Goal: Information Seeking & Learning: Learn about a topic

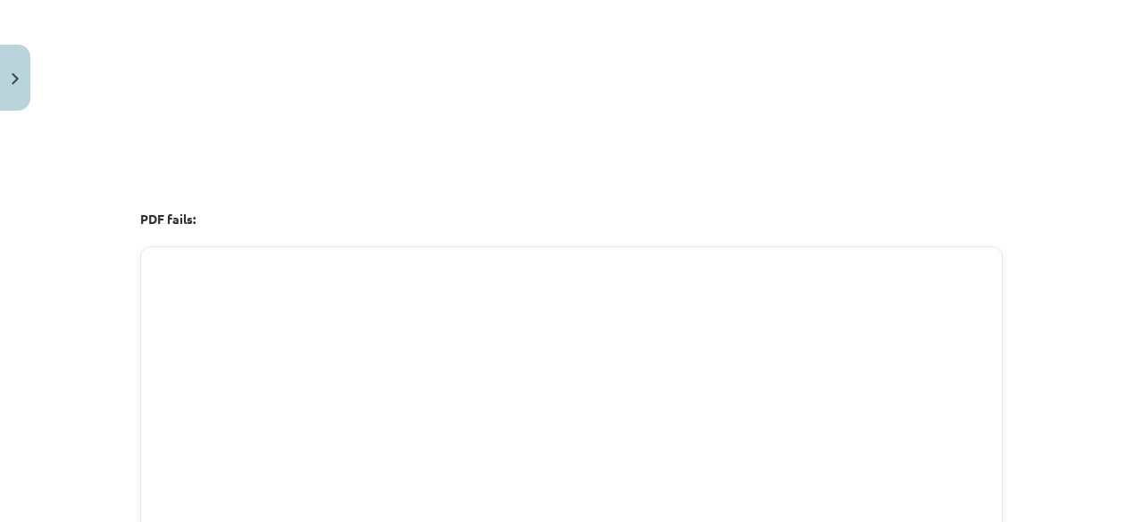
scroll to position [3306, 0]
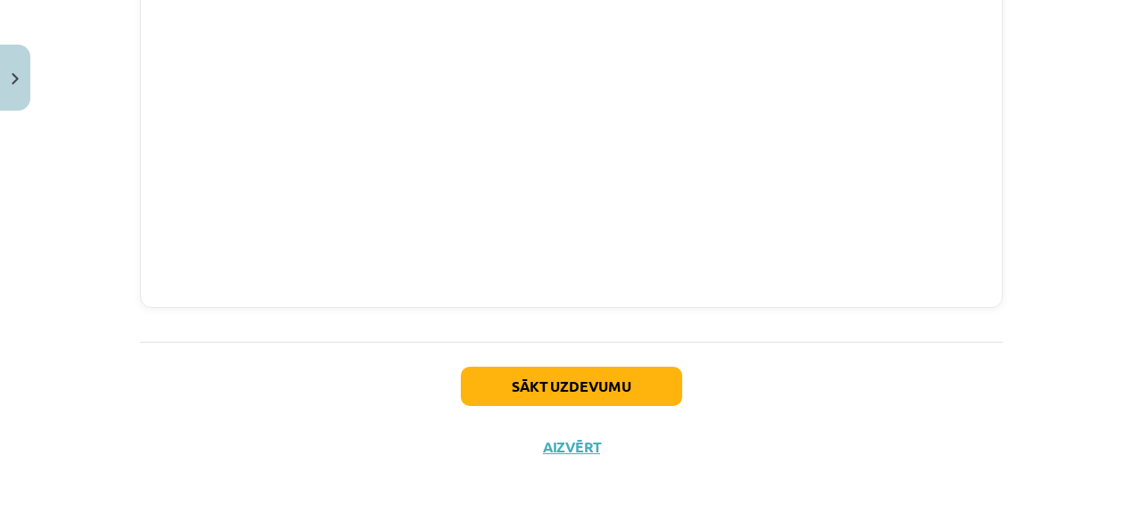
click at [581, 397] on div "Sākt uzdevumu Aizvērt" at bounding box center [571, 404] width 863 height 125
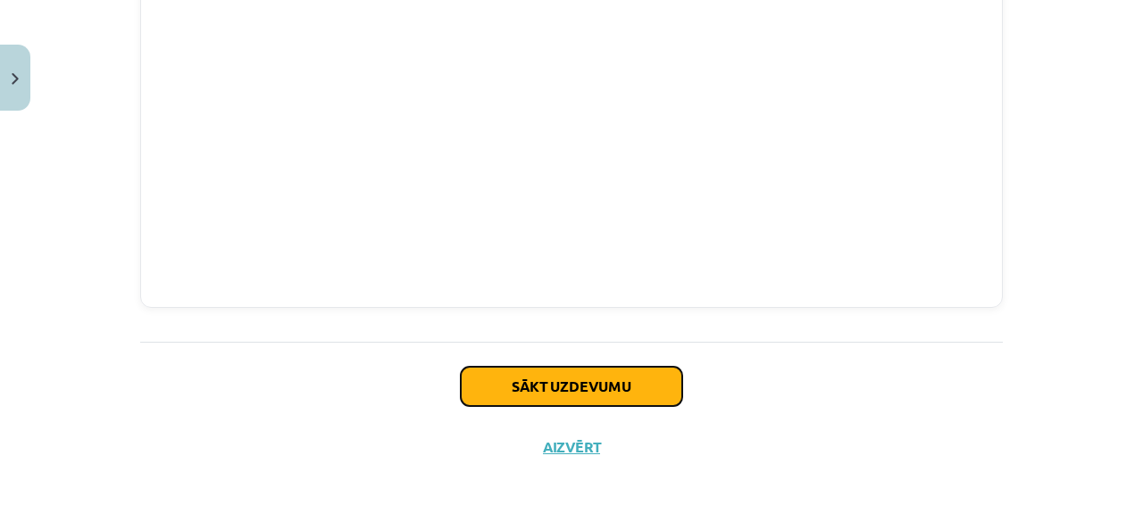
click at [580, 367] on button "Sākt uzdevumu" at bounding box center [572, 386] width 222 height 39
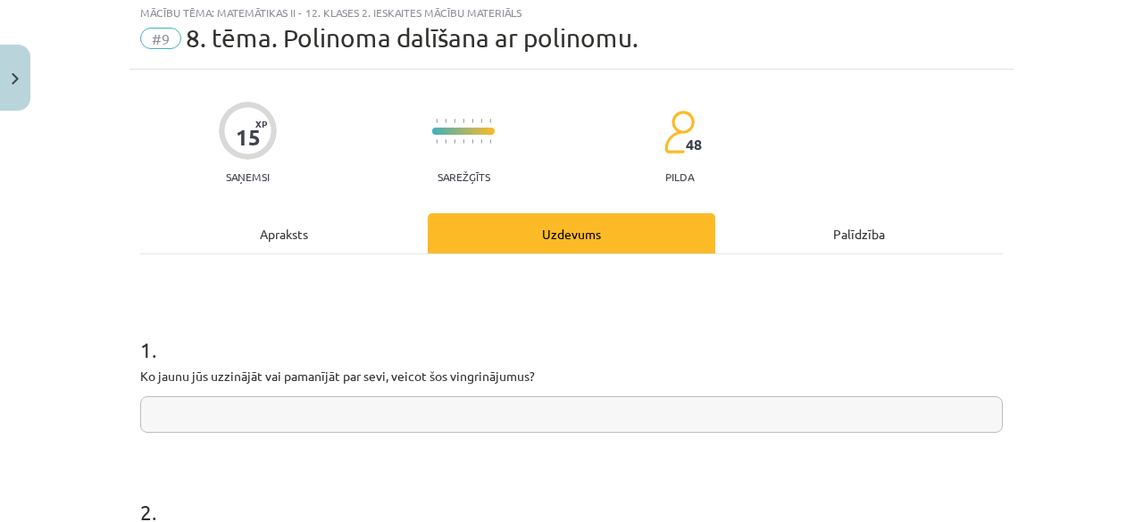
scroll to position [45, 0]
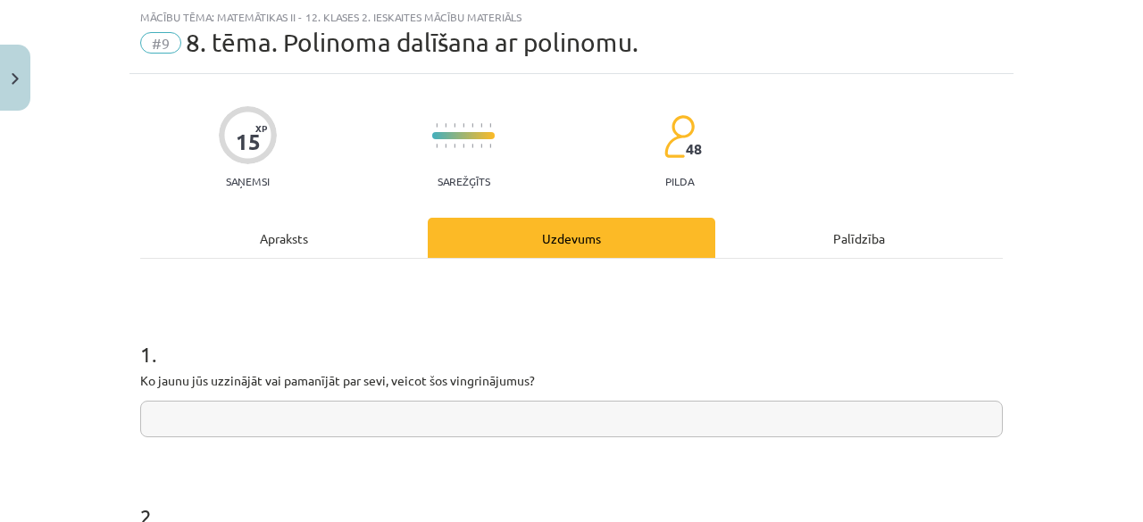
click at [277, 430] on input "text" at bounding box center [571, 419] width 863 height 37
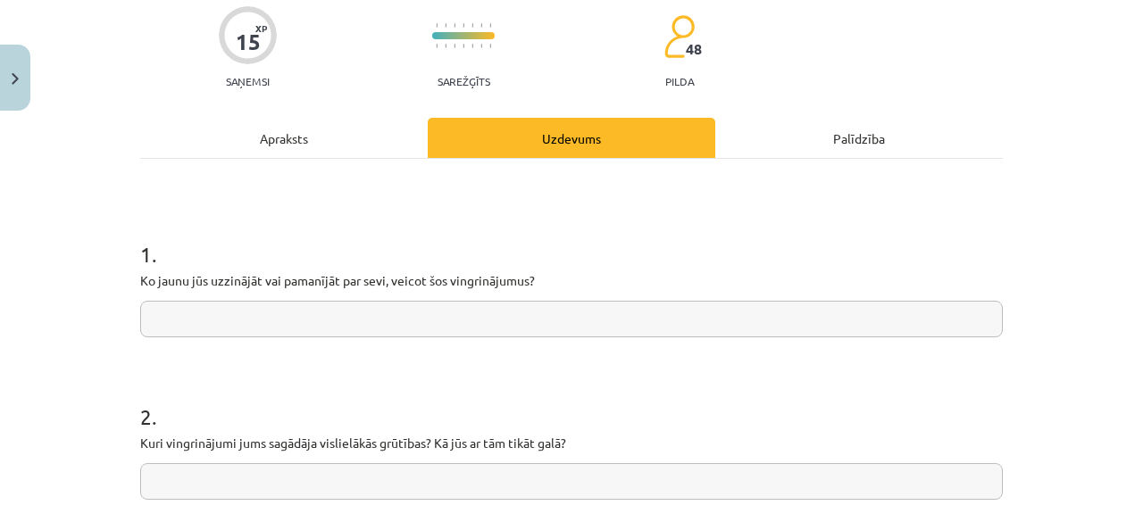
scroll to position [223, 0]
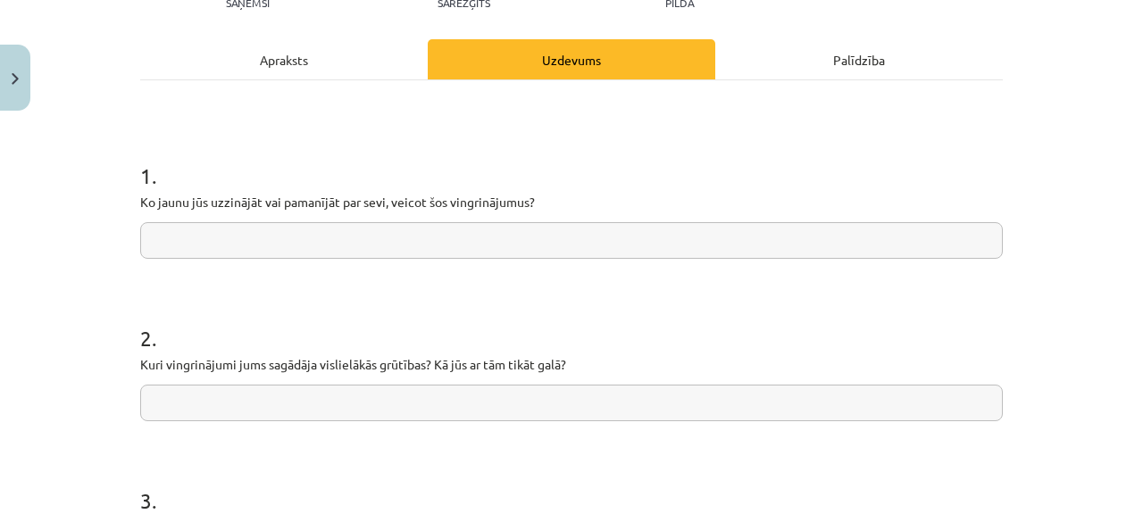
click at [332, 406] on input "text" at bounding box center [571, 403] width 863 height 37
type input "*"
type input "**********"
click at [297, 249] on input "text" at bounding box center [571, 240] width 863 height 37
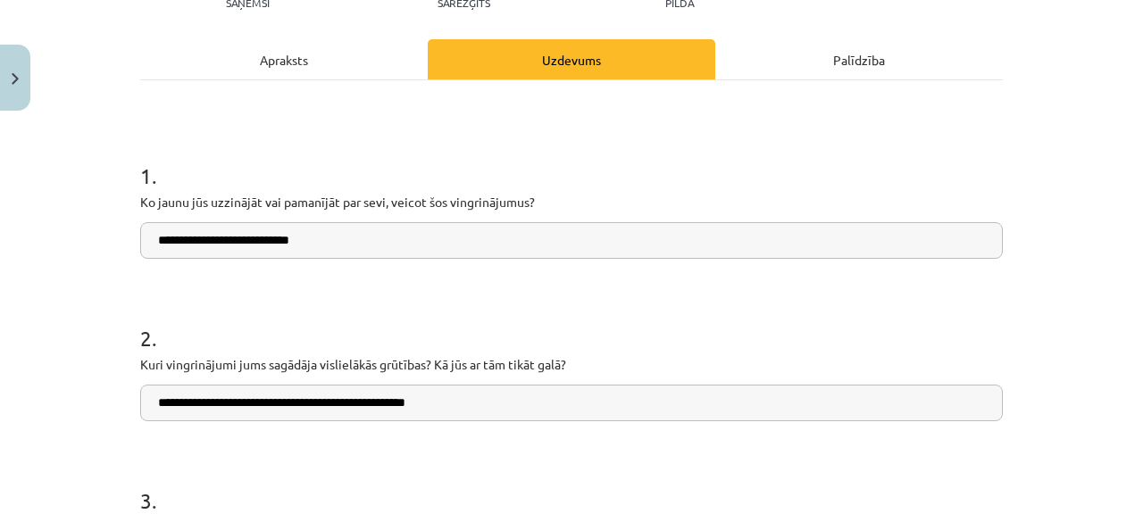
click at [204, 242] on input "**********" at bounding box center [571, 240] width 863 height 37
click at [358, 232] on input "**********" at bounding box center [571, 240] width 863 height 37
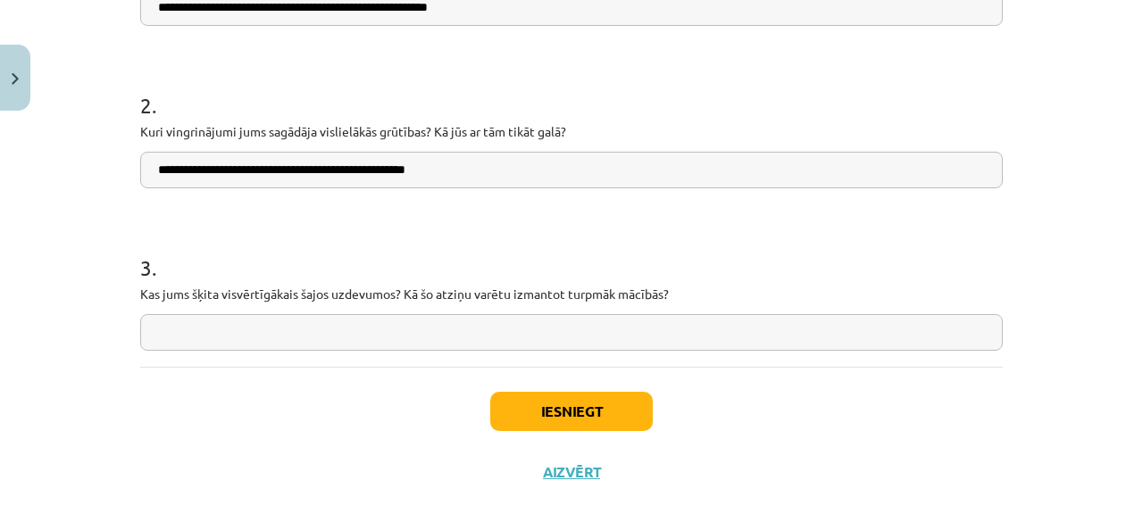
scroll to position [457, 0]
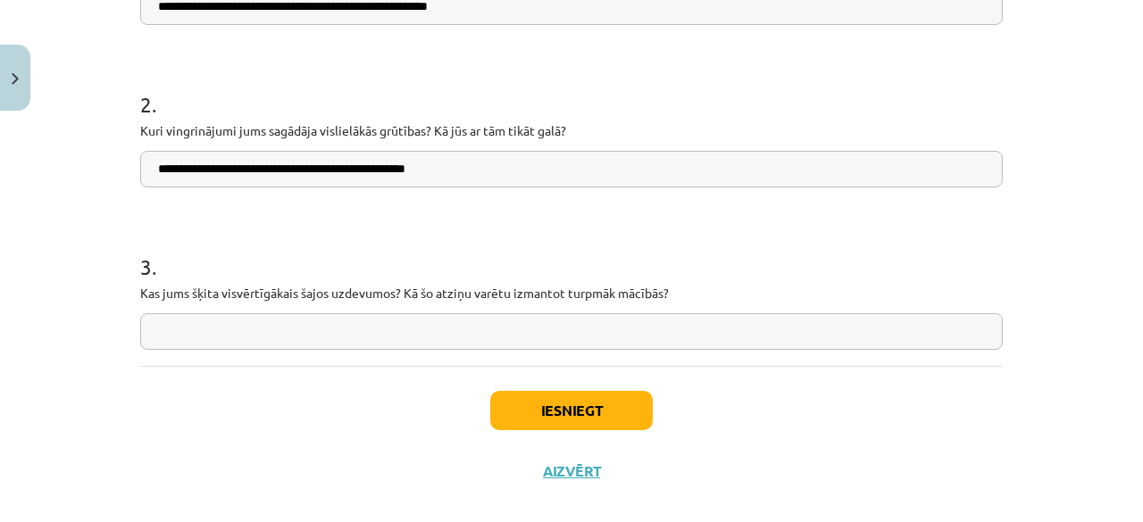
type input "**********"
click at [301, 339] on input "text" at bounding box center [571, 331] width 863 height 37
type input "**********"
click at [557, 408] on button "Iesniegt" at bounding box center [571, 410] width 163 height 39
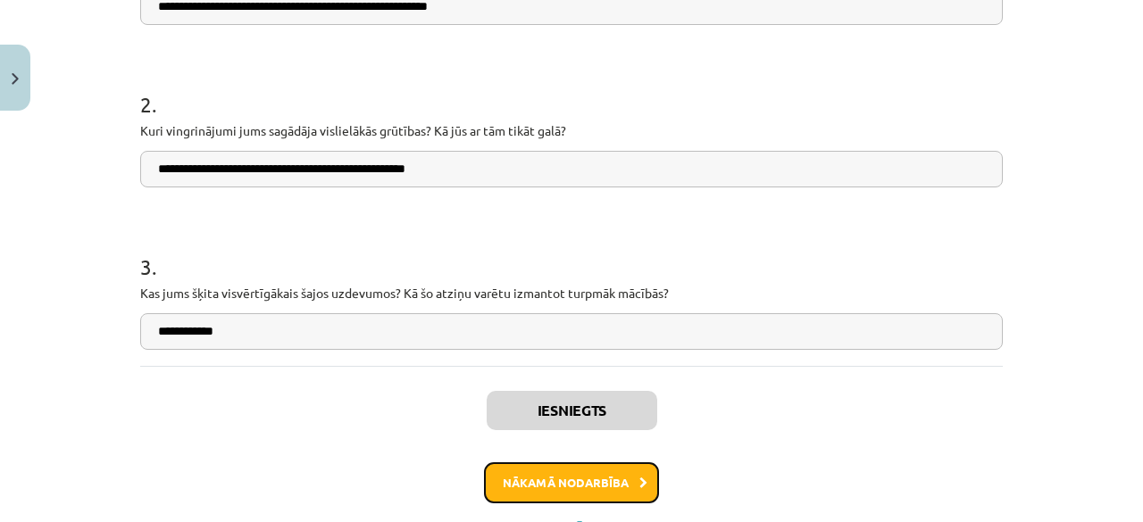
click at [544, 476] on button "Nākamā nodarbība" at bounding box center [571, 483] width 175 height 41
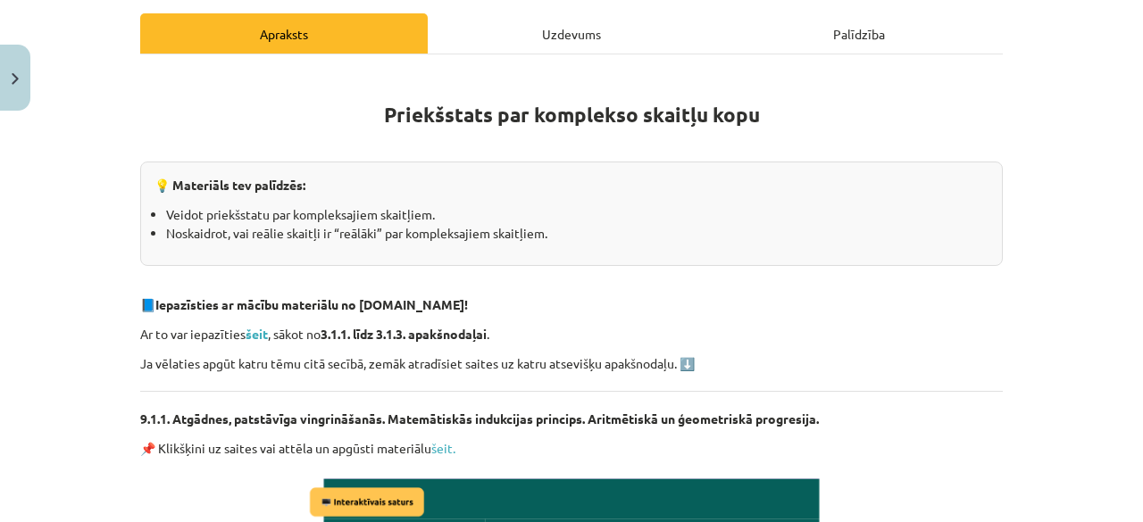
scroll to position [246, 0]
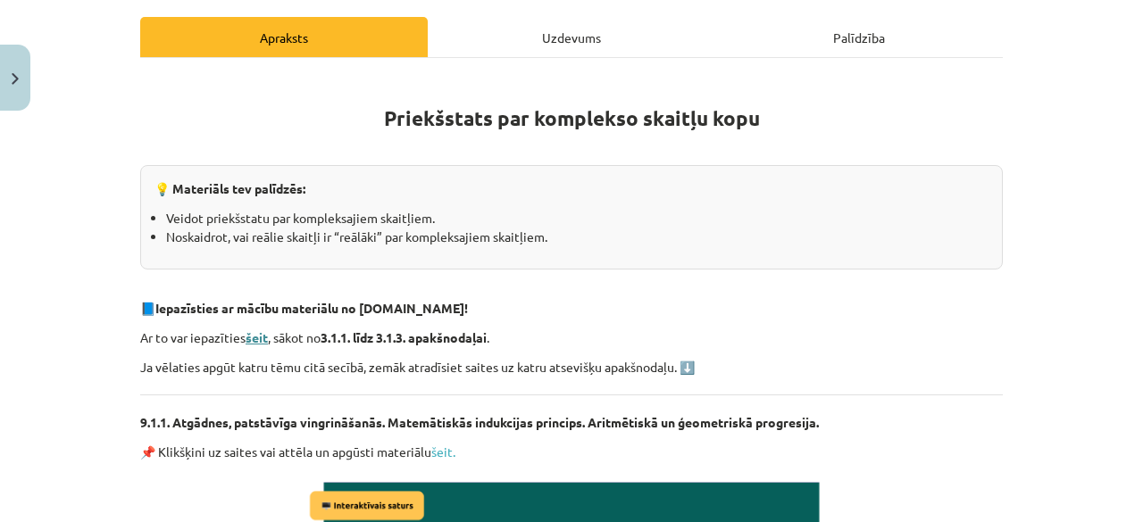
click at [257, 339] on strong "šeit" at bounding box center [257, 338] width 22 height 16
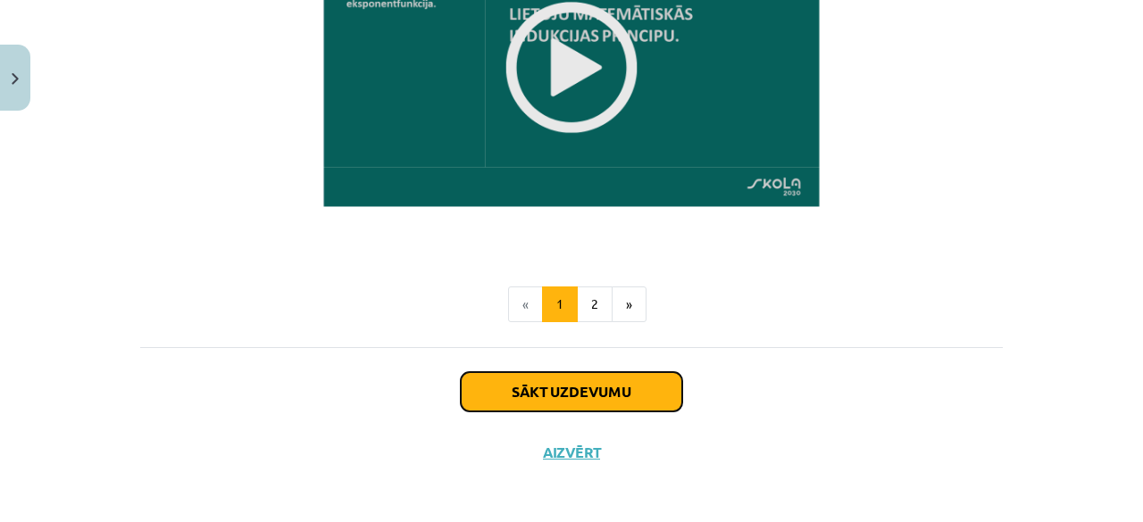
click at [591, 392] on button "Sākt uzdevumu" at bounding box center [572, 391] width 222 height 39
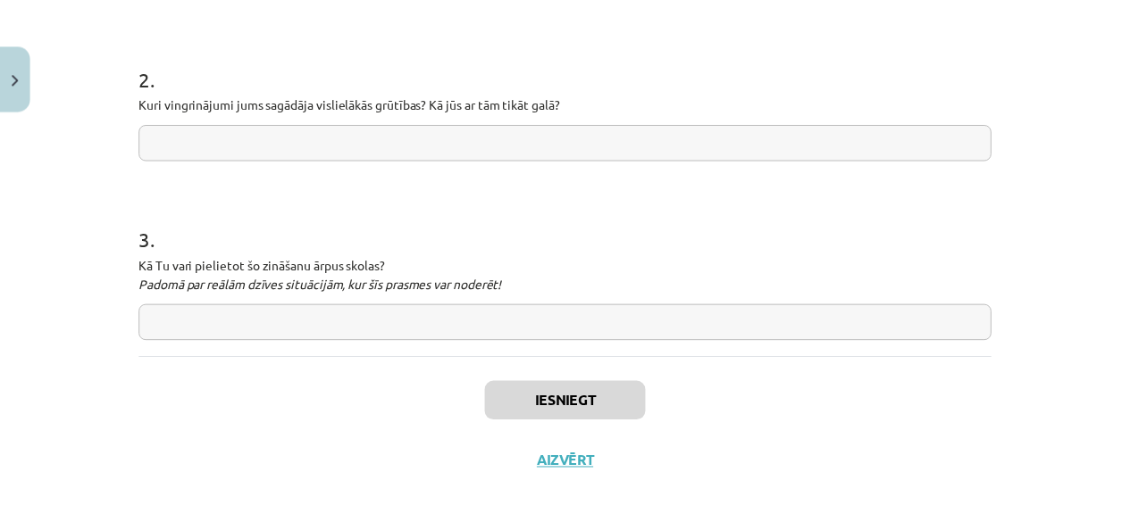
scroll to position [498, 0]
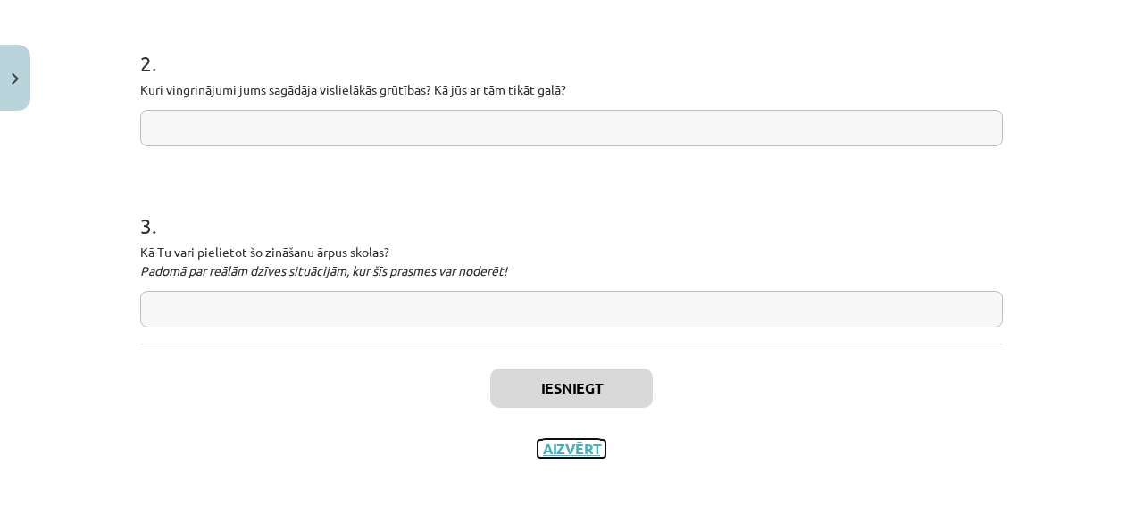
click at [575, 444] on button "Aizvērt" at bounding box center [572, 449] width 68 height 18
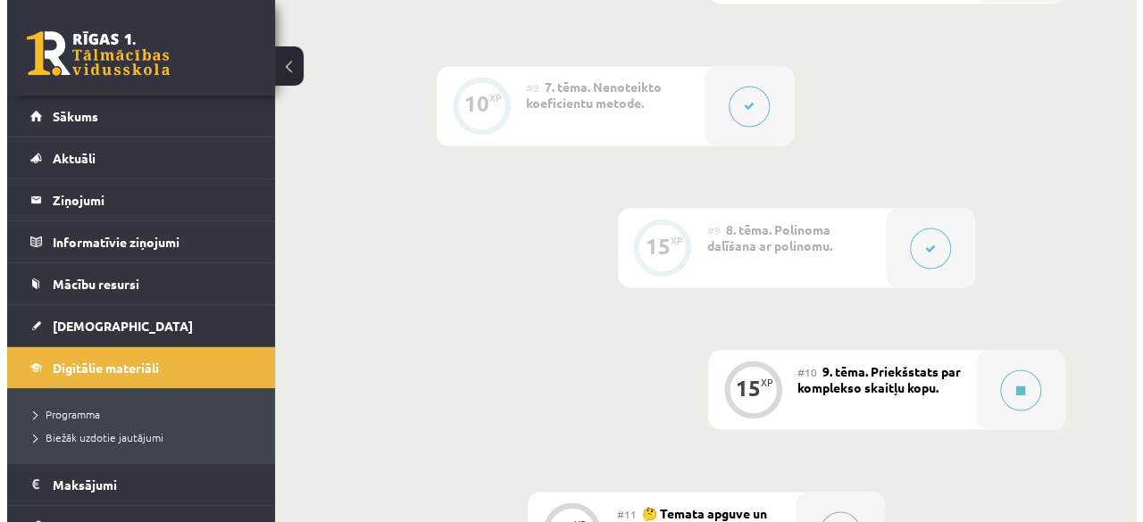
scroll to position [1718, 0]
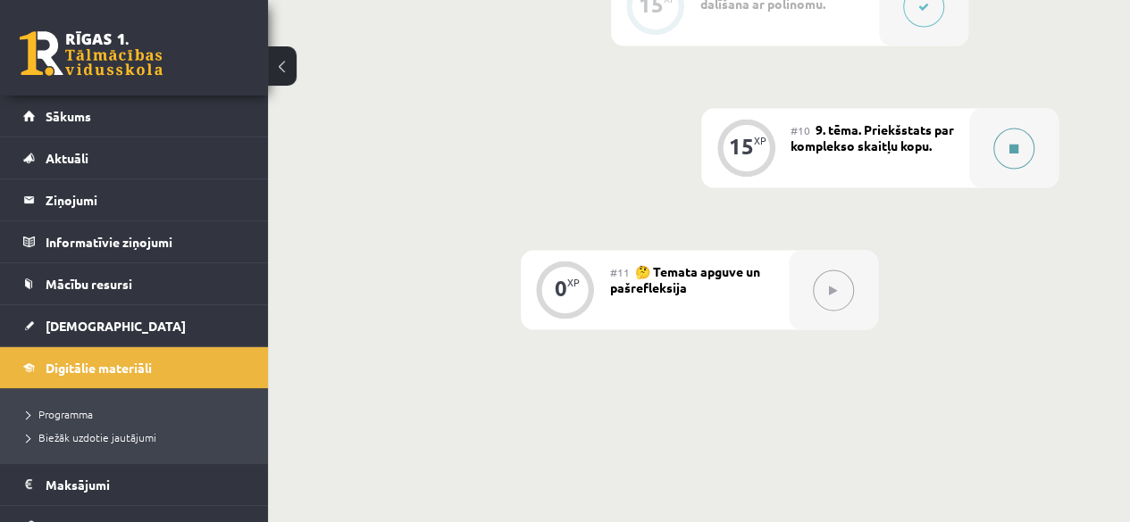
click at [988, 157] on div at bounding box center [1013, 148] width 89 height 79
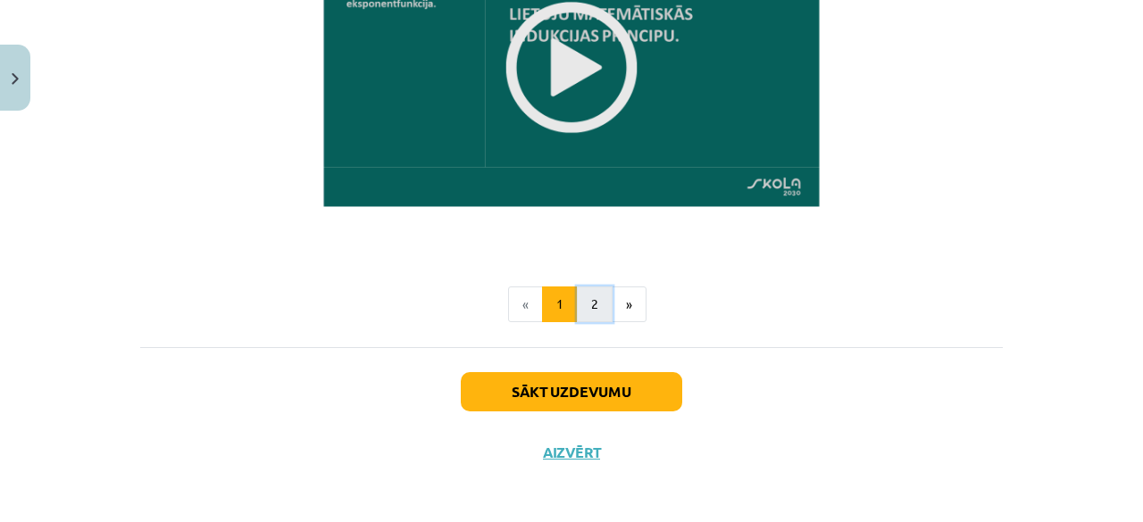
click at [580, 306] on button "2" at bounding box center [595, 305] width 36 height 36
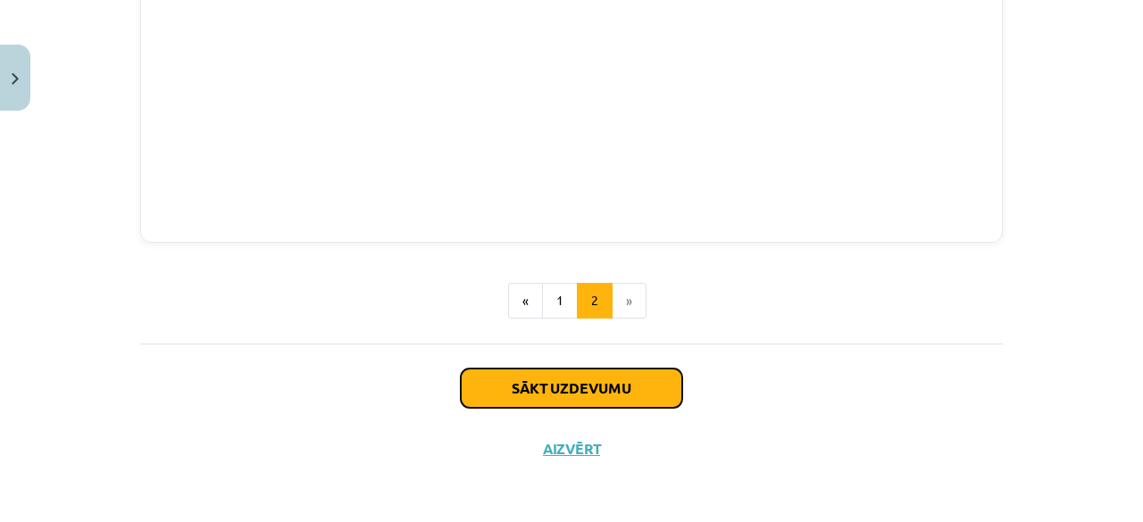
click at [559, 391] on button "Sākt uzdevumu" at bounding box center [572, 388] width 222 height 39
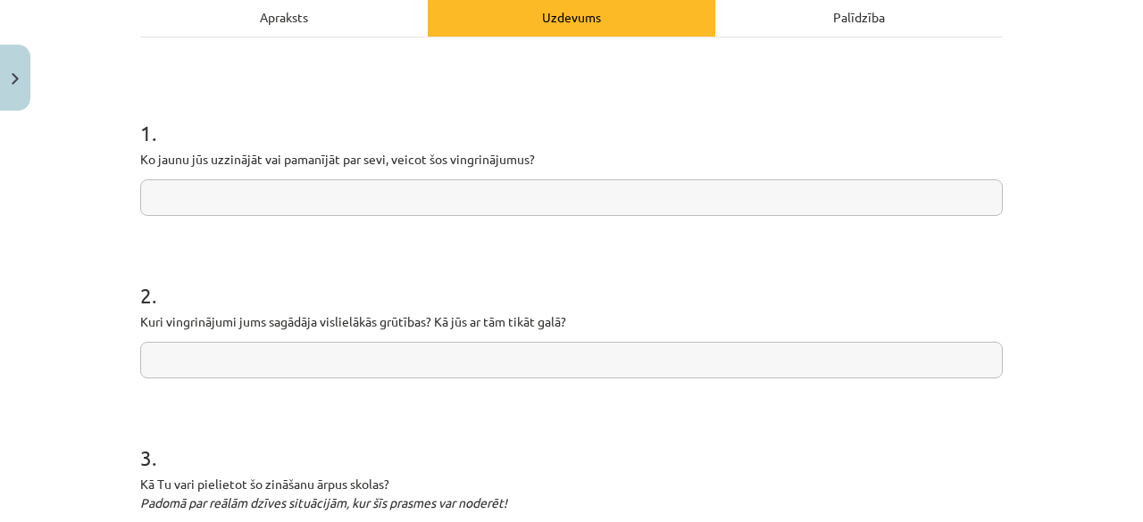
scroll to position [45, 0]
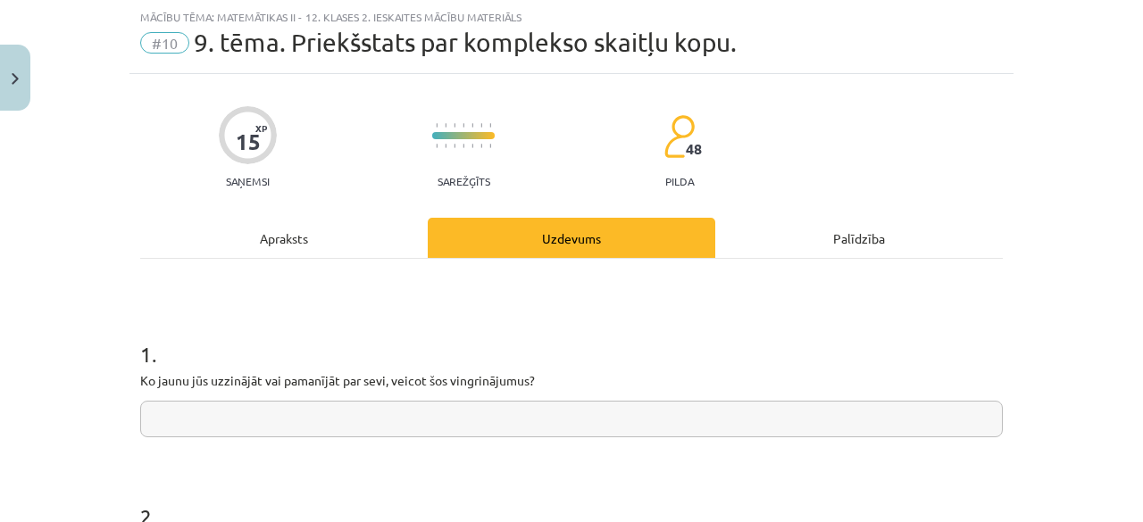
click at [520, 414] on input "text" at bounding box center [571, 419] width 863 height 37
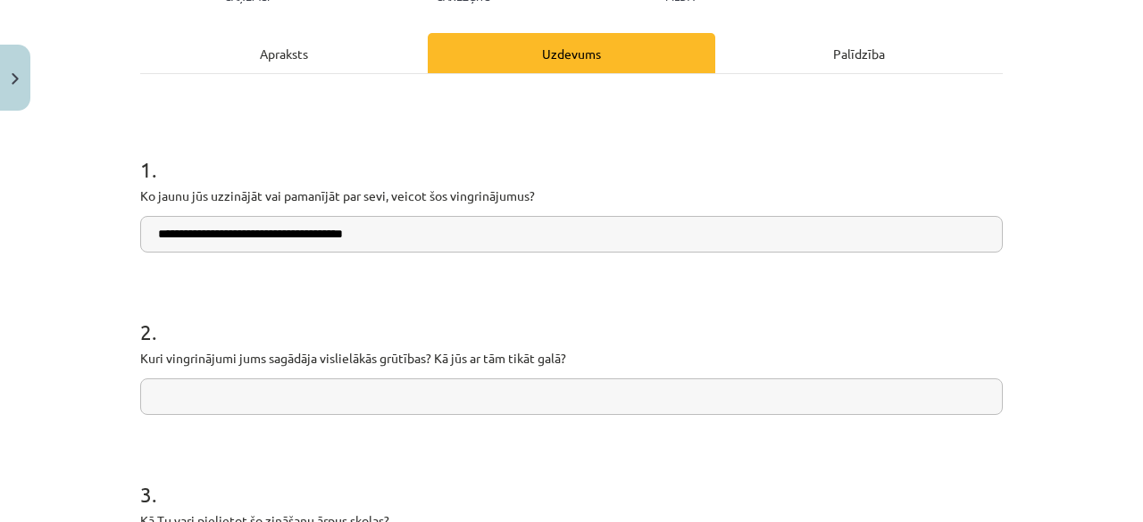
scroll to position [230, 0]
type input "**********"
click at [434, 397] on input "text" at bounding box center [571, 396] width 863 height 37
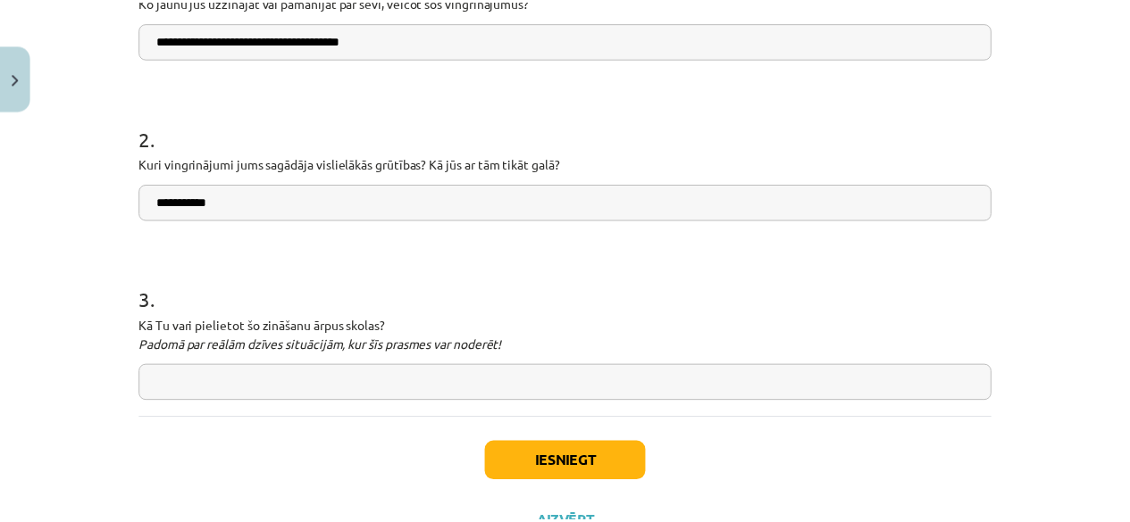
scroll to position [425, 0]
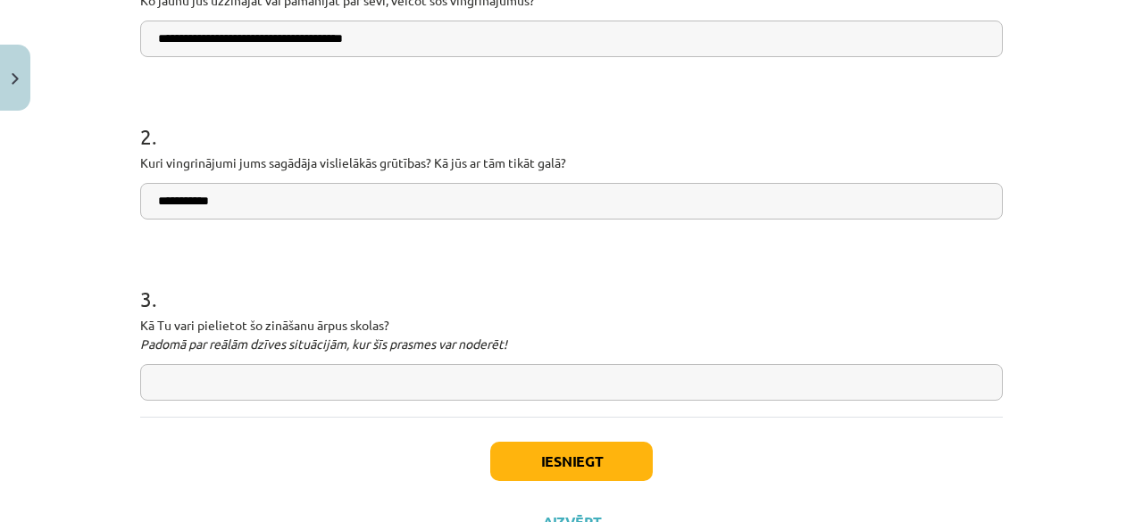
type input "**********"
click at [353, 375] on input "text" at bounding box center [571, 382] width 863 height 37
type input "**********"
click at [564, 514] on button "Aizvērt" at bounding box center [572, 523] width 68 height 18
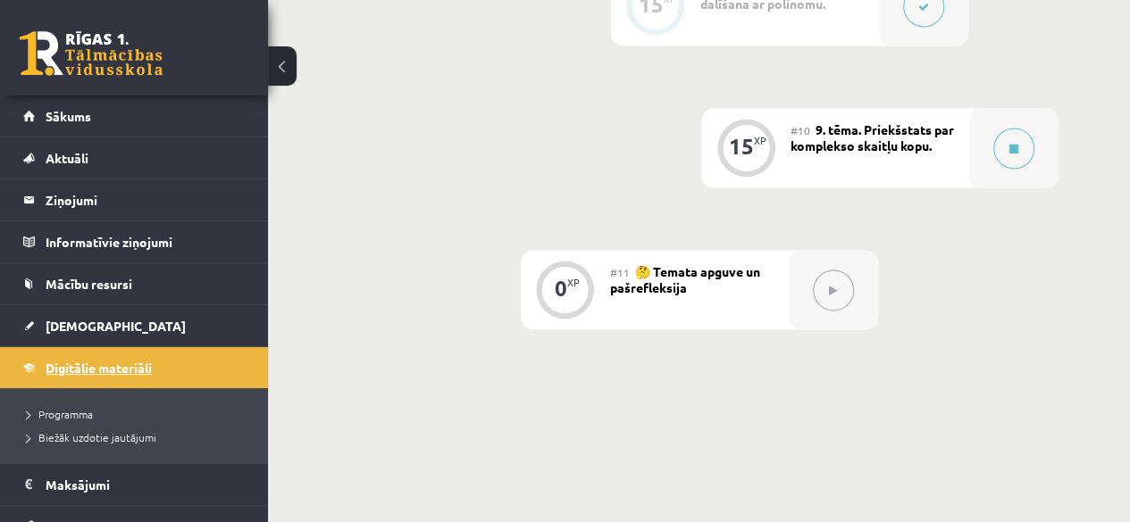
click at [73, 364] on span "Digitālie materiāli" at bounding box center [99, 368] width 106 height 16
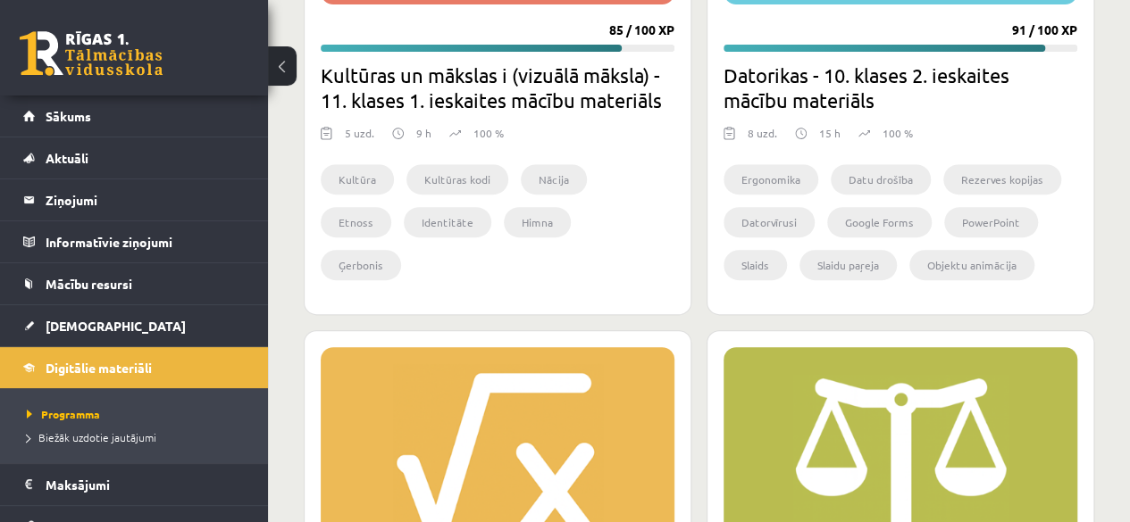
scroll to position [3927, 0]
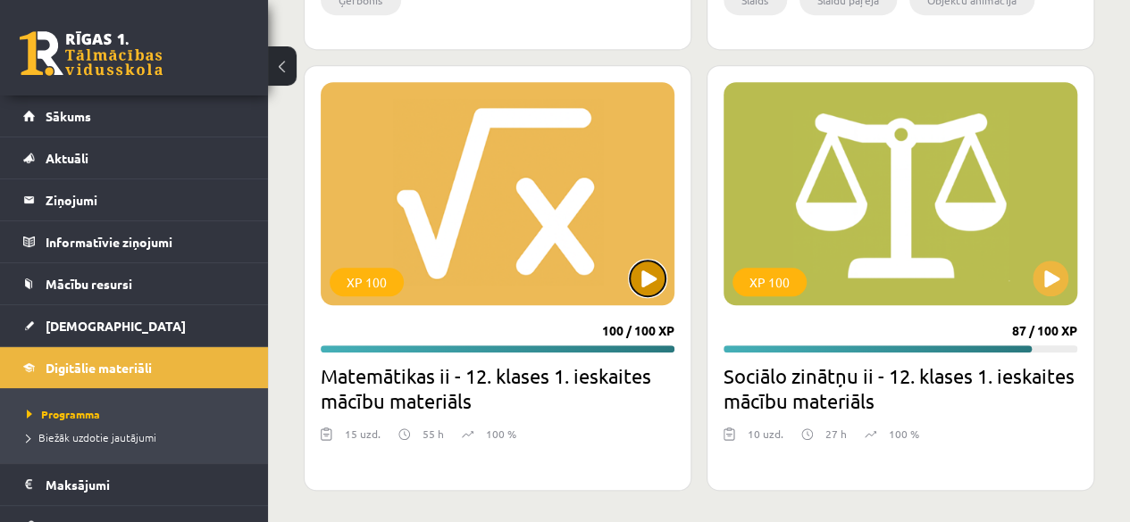
click at [643, 281] on button at bounding box center [648, 279] width 36 height 36
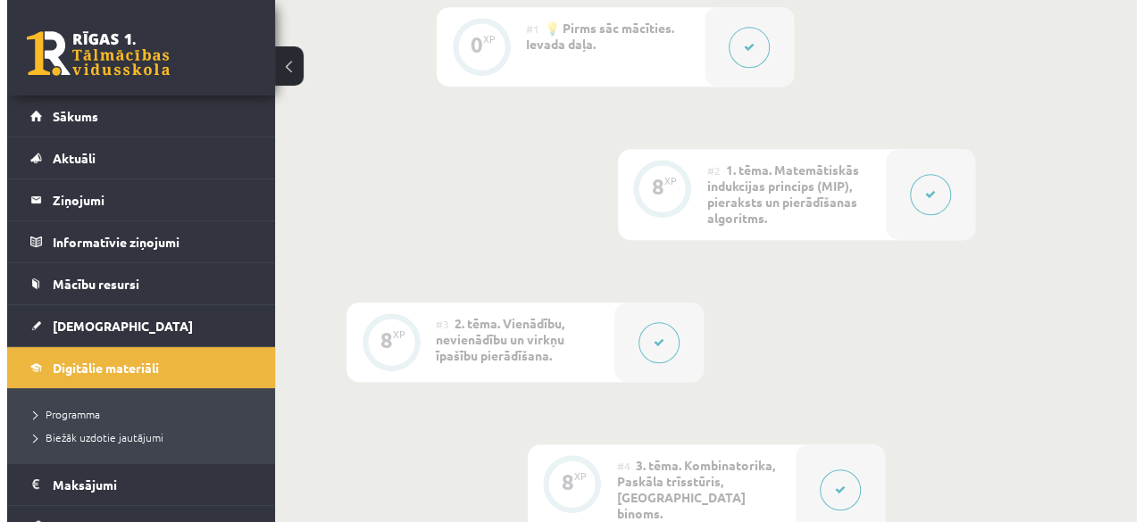
scroll to position [536, 0]
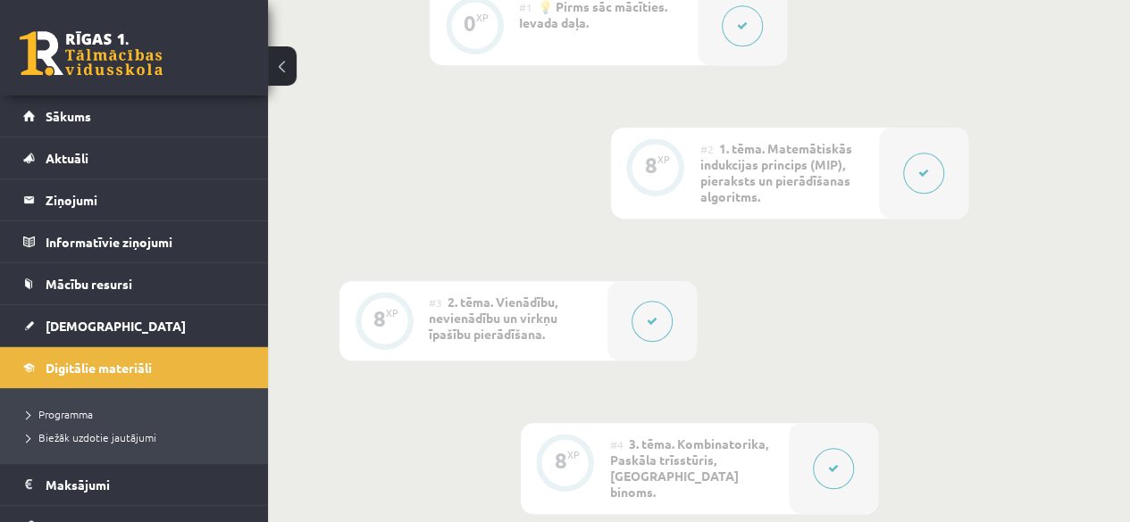
click at [924, 163] on button at bounding box center [923, 173] width 41 height 41
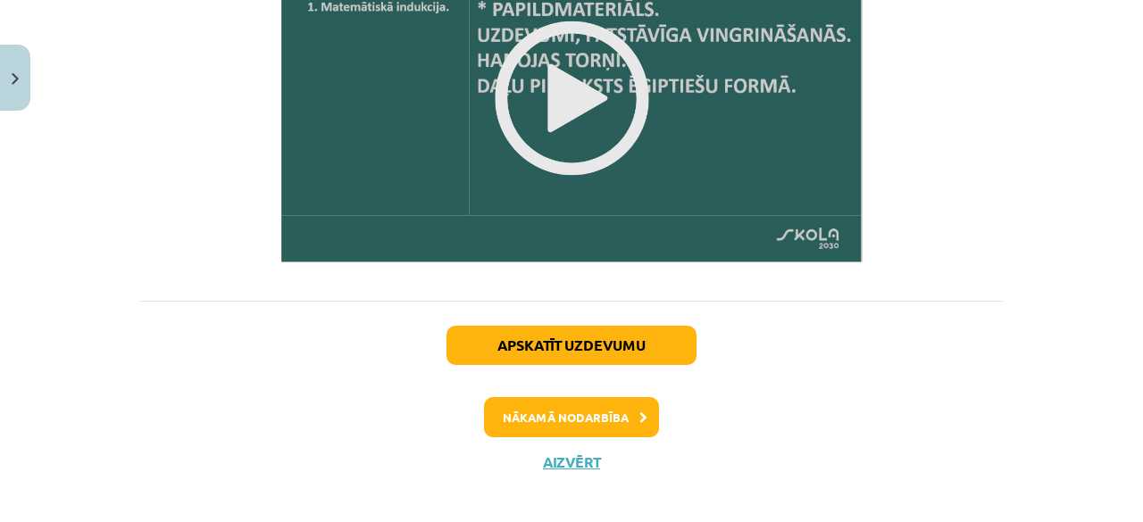
scroll to position [2353, 0]
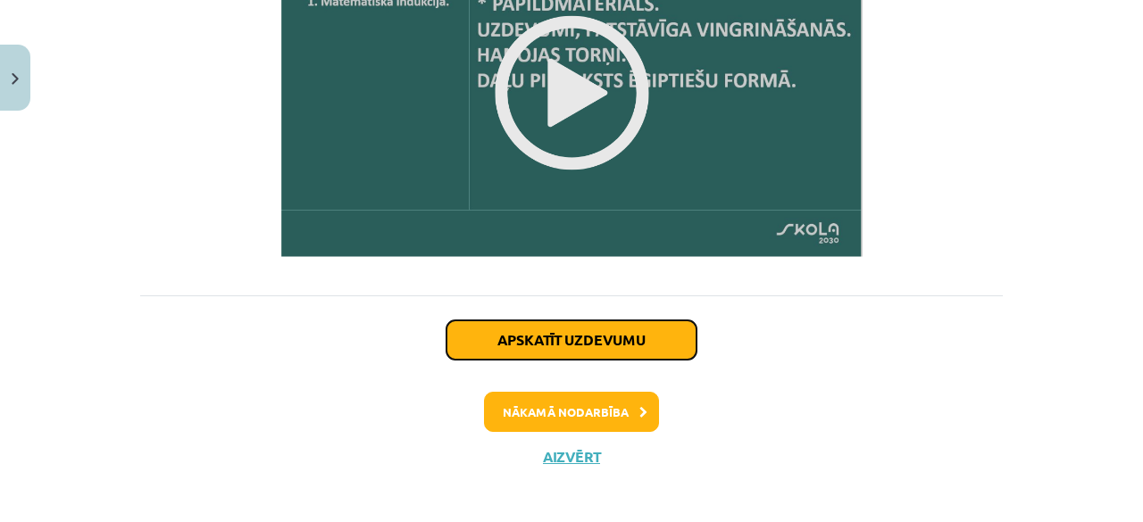
click at [595, 339] on button "Apskatīt uzdevumu" at bounding box center [572, 340] width 250 height 39
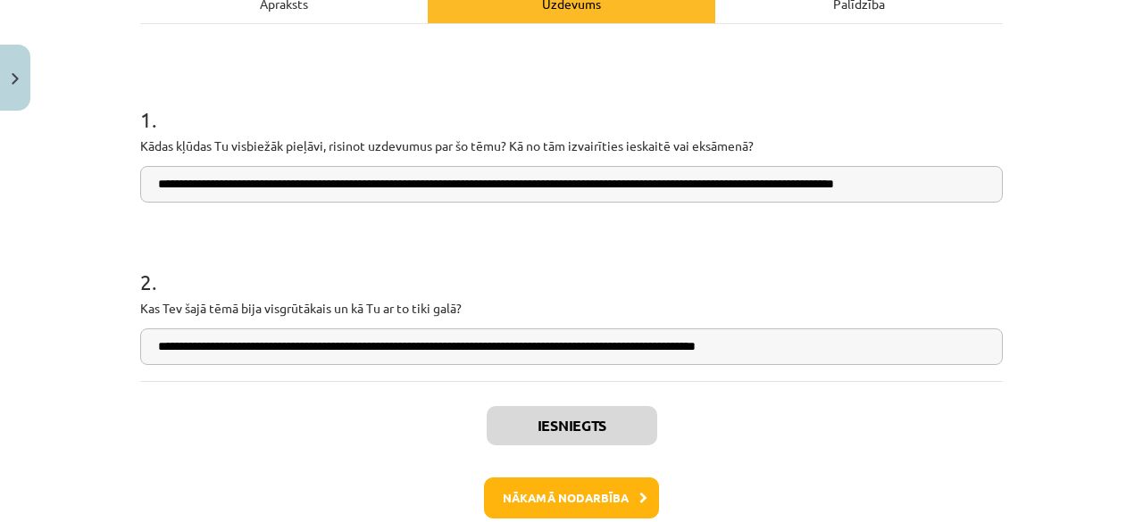
scroll to position [402, 0]
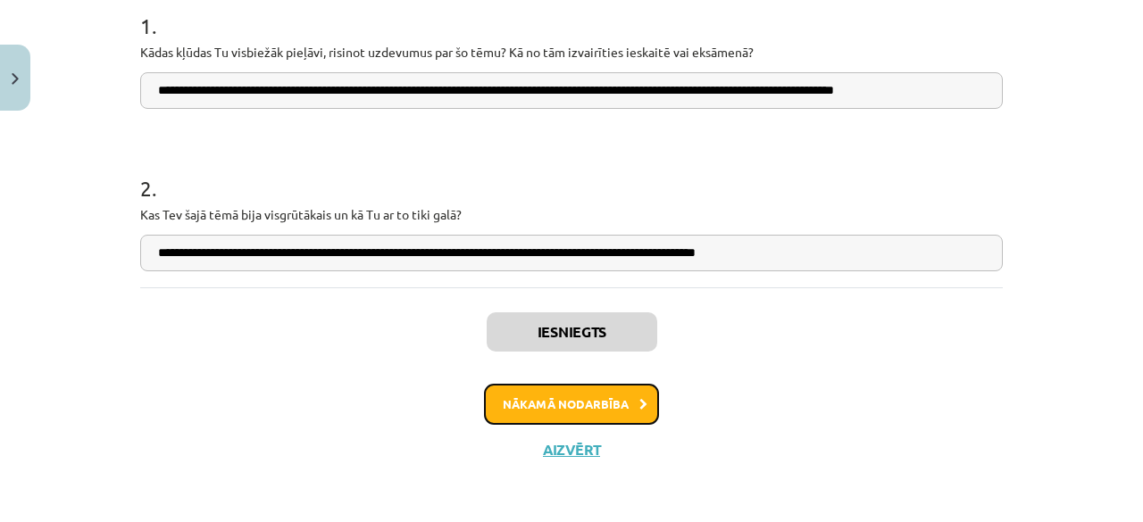
click at [596, 405] on button "Nākamā nodarbība" at bounding box center [571, 404] width 175 height 41
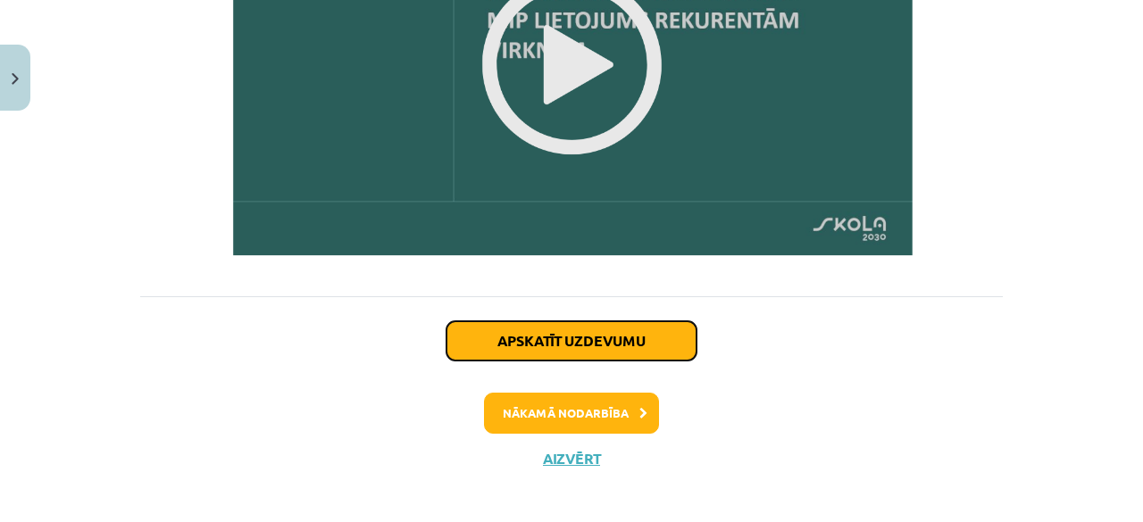
click at [589, 335] on button "Apskatīt uzdevumu" at bounding box center [572, 341] width 250 height 39
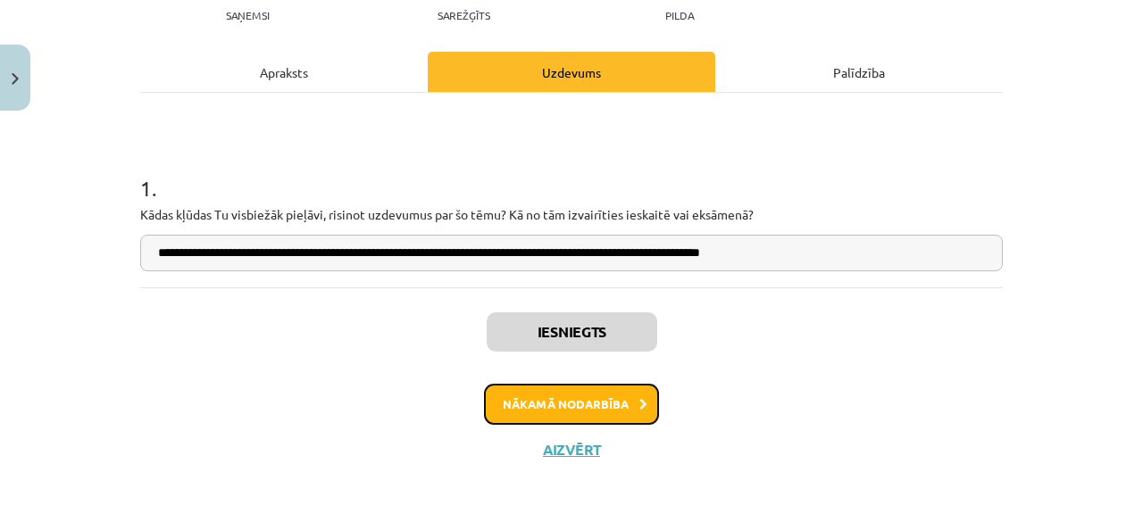
click at [579, 396] on button "Nākamā nodarbība" at bounding box center [571, 404] width 175 height 41
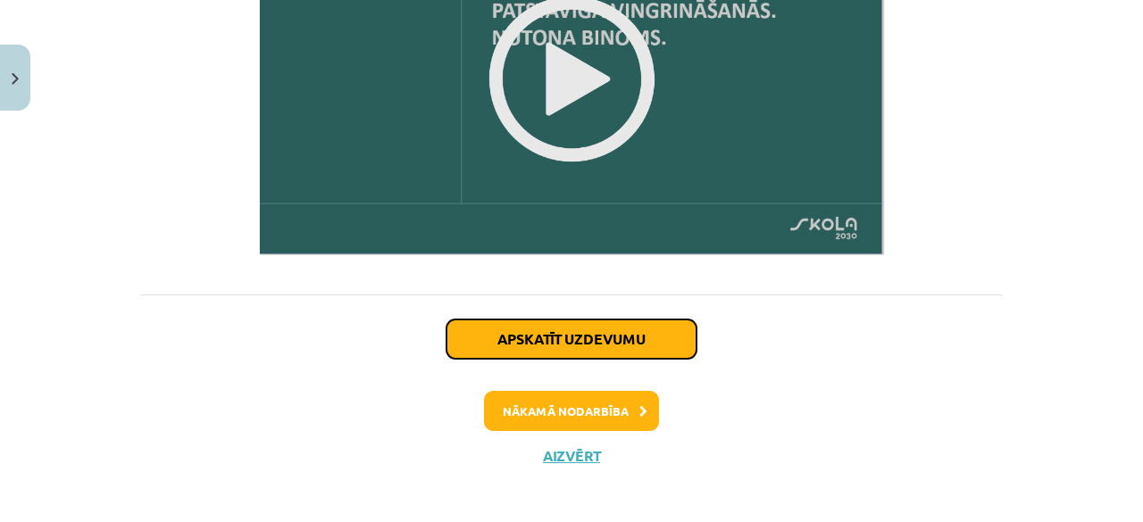
click at [589, 324] on button "Apskatīt uzdevumu" at bounding box center [572, 339] width 250 height 39
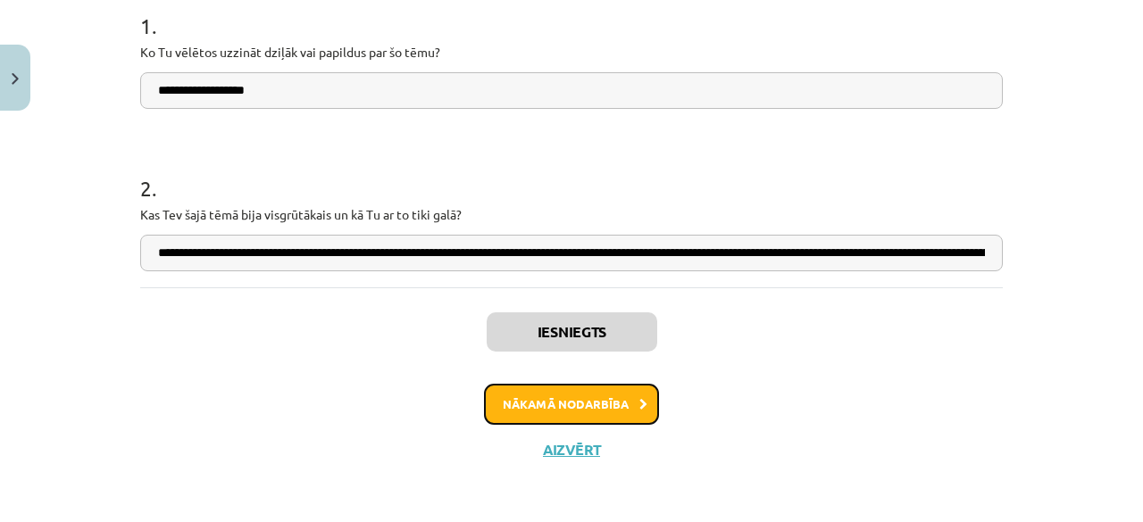
click at [577, 402] on button "Nākamā nodarbība" at bounding box center [571, 404] width 175 height 41
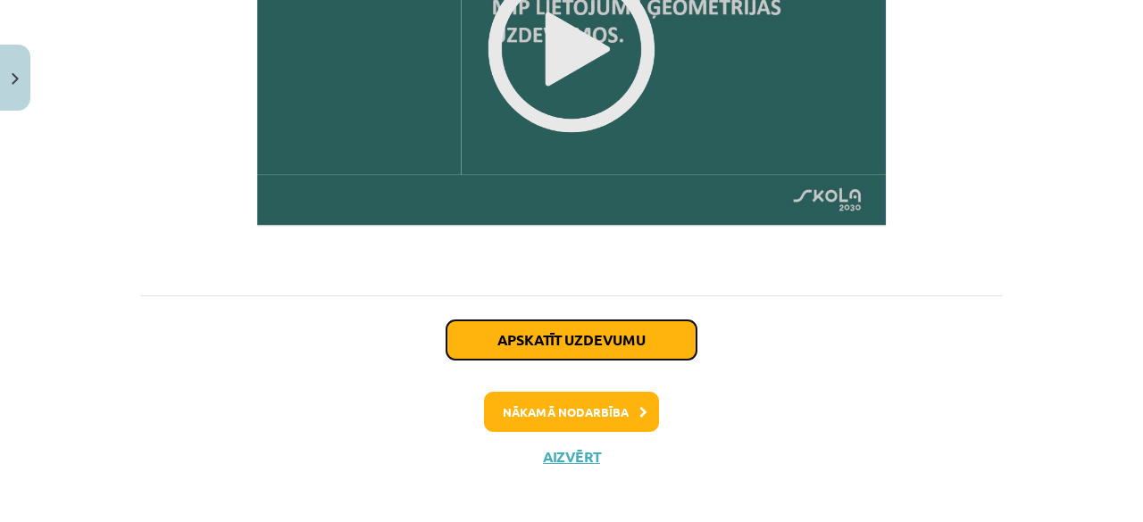
click at [593, 332] on button "Apskatīt uzdevumu" at bounding box center [572, 340] width 250 height 39
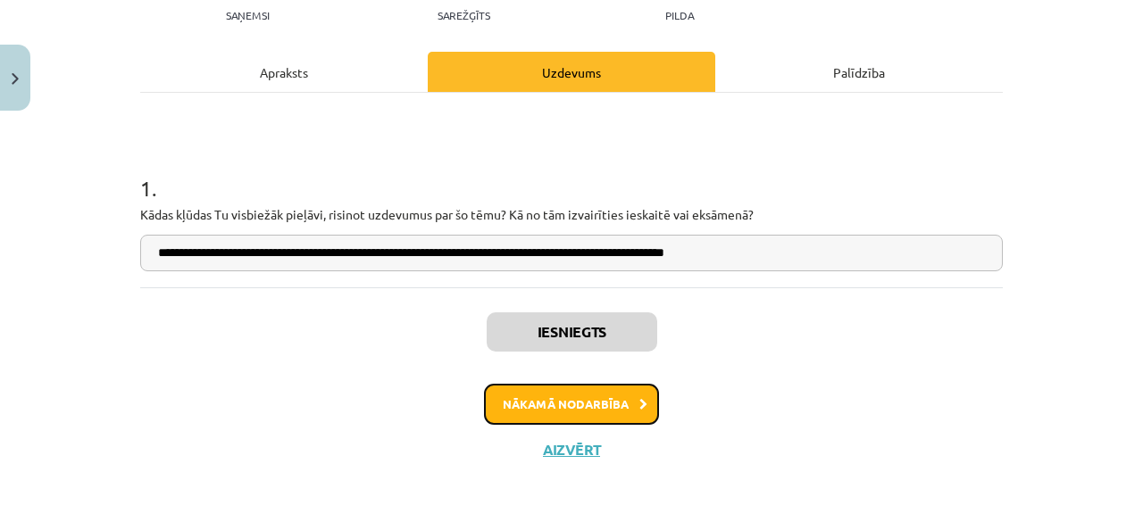
click at [592, 392] on button "Nākamā nodarbība" at bounding box center [571, 404] width 175 height 41
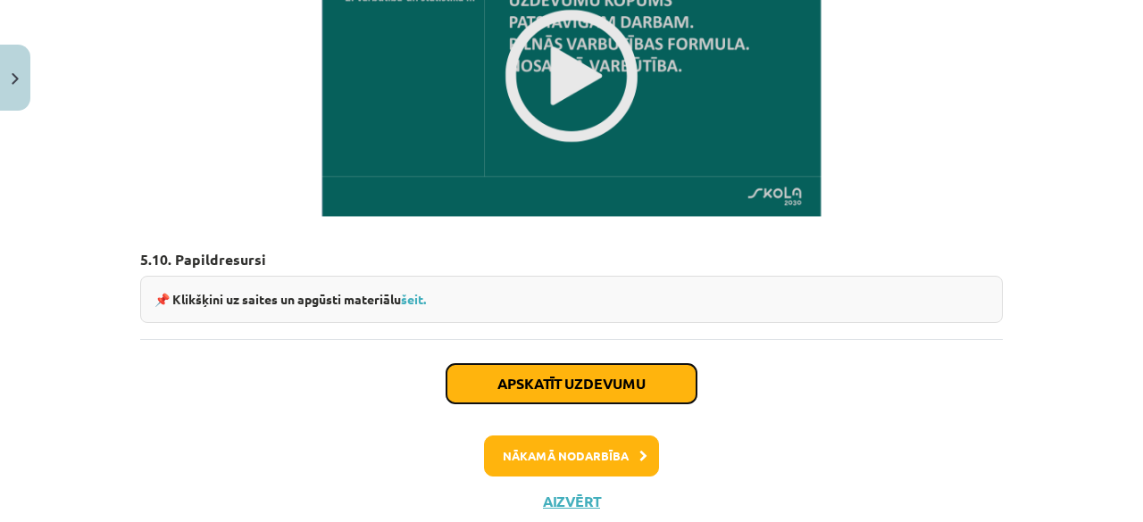
click at [581, 364] on button "Apskatīt uzdevumu" at bounding box center [572, 383] width 250 height 39
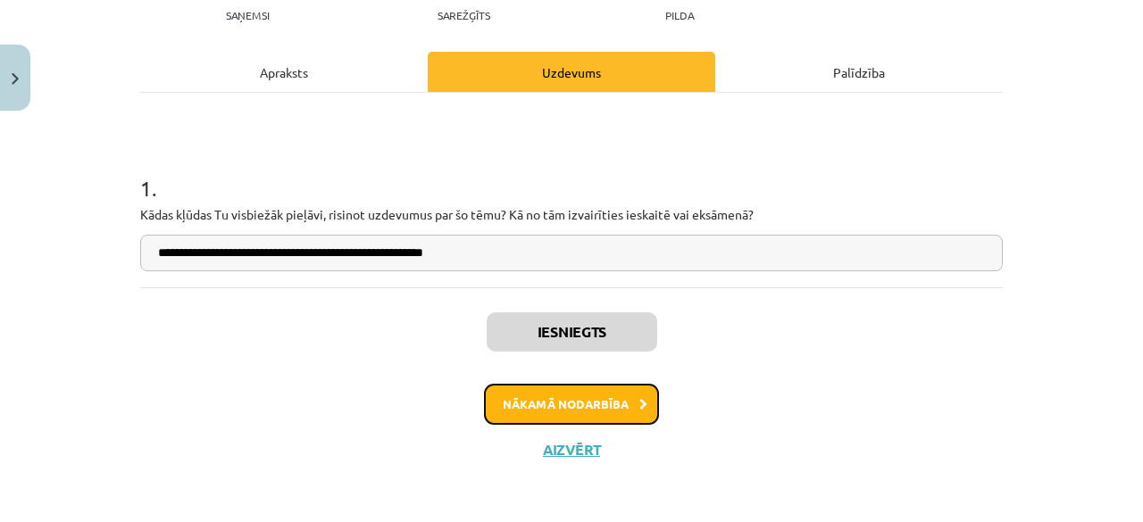
click at [580, 410] on button "Nākamā nodarbība" at bounding box center [571, 404] width 175 height 41
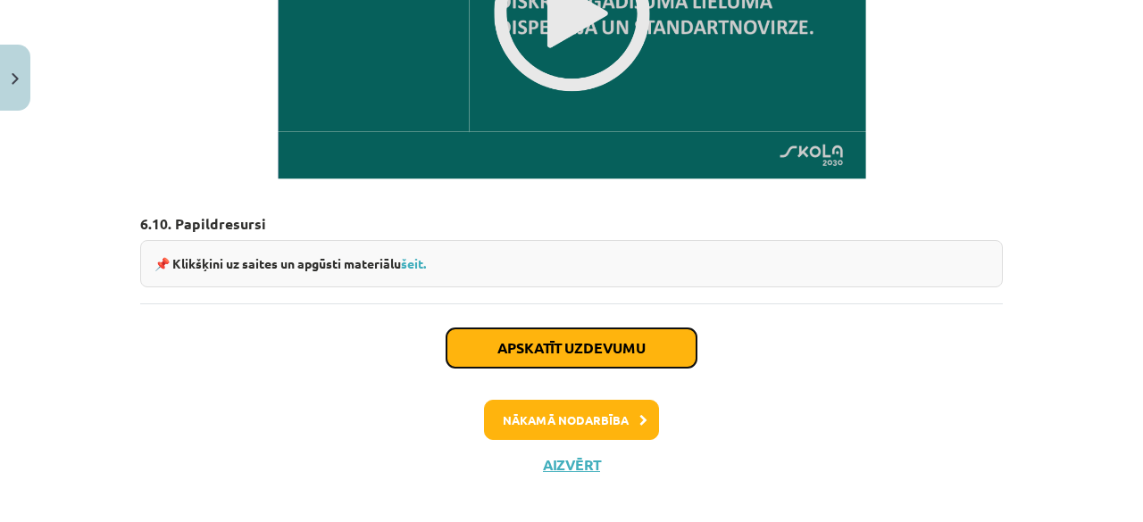
click at [578, 336] on button "Apskatīt uzdevumu" at bounding box center [572, 348] width 250 height 39
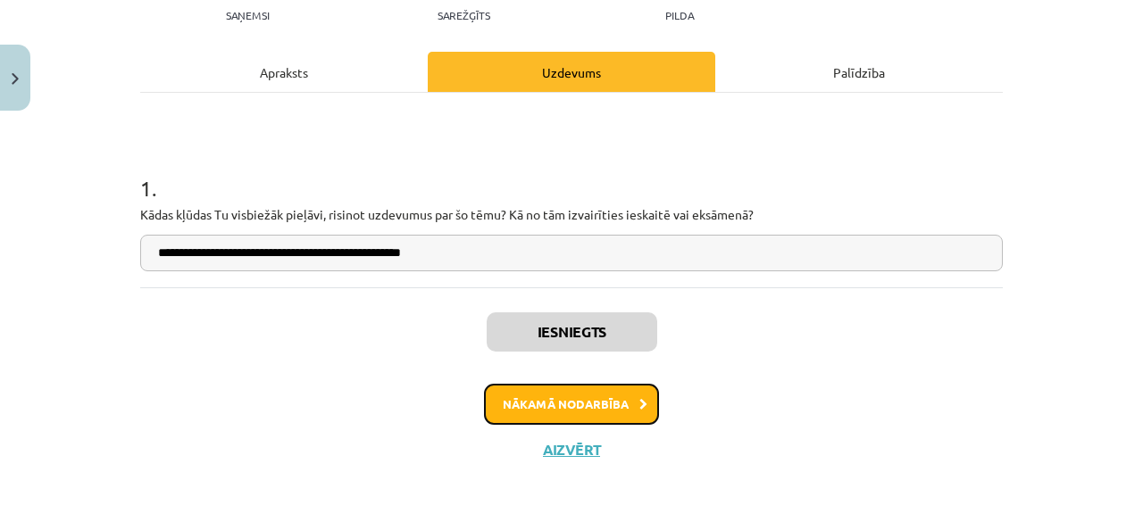
click at [573, 386] on button "Nākamā nodarbība" at bounding box center [571, 404] width 175 height 41
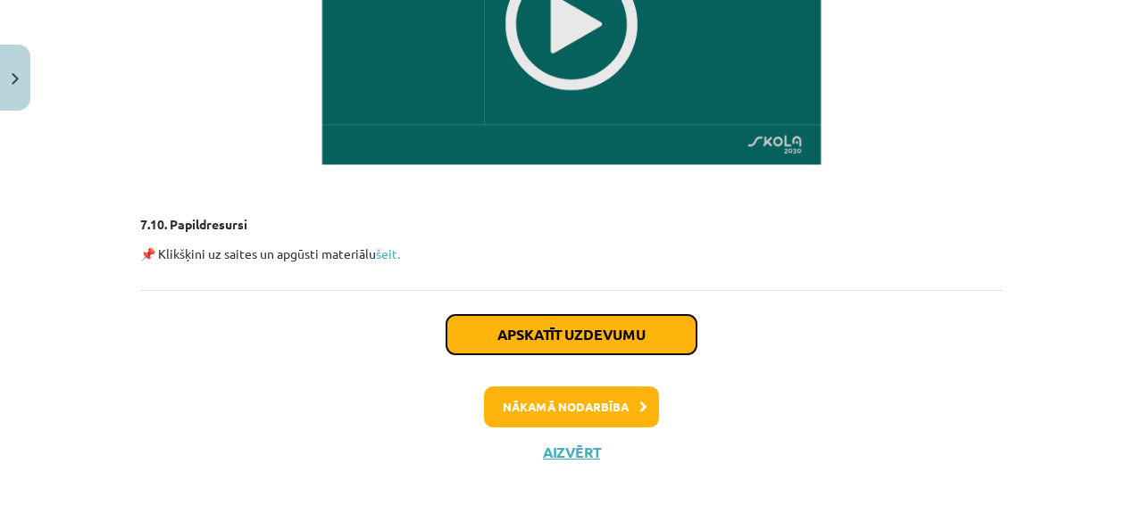
click at [586, 339] on button "Apskatīt uzdevumu" at bounding box center [572, 334] width 250 height 39
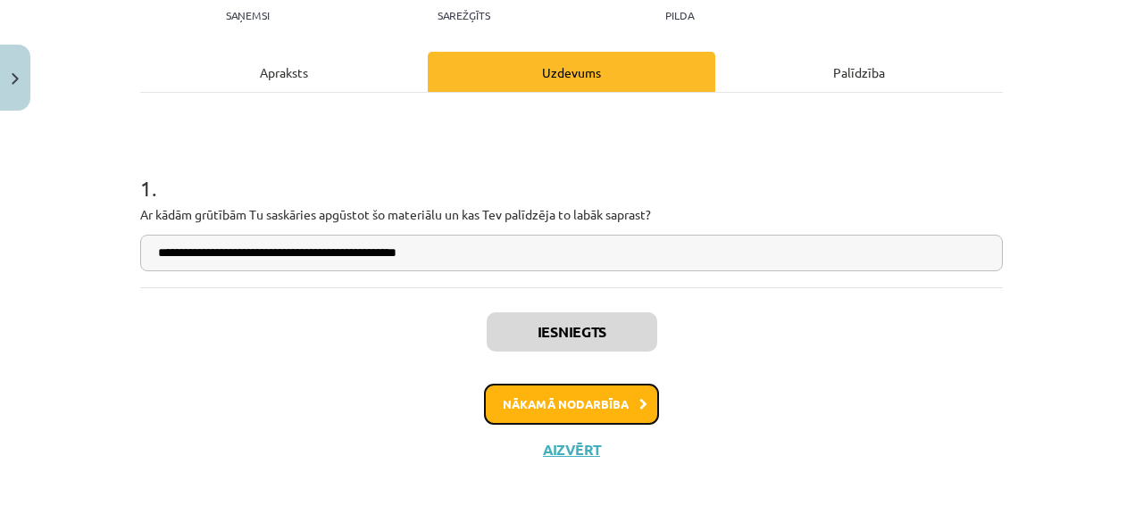
click at [564, 403] on button "Nākamā nodarbība" at bounding box center [571, 404] width 175 height 41
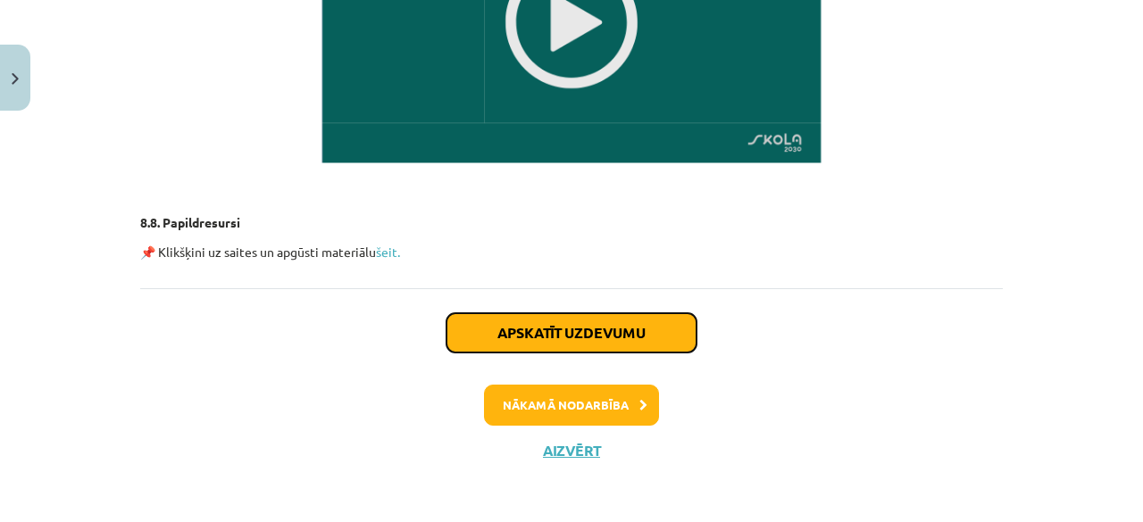
click at [584, 337] on button "Apskatīt uzdevumu" at bounding box center [572, 332] width 250 height 39
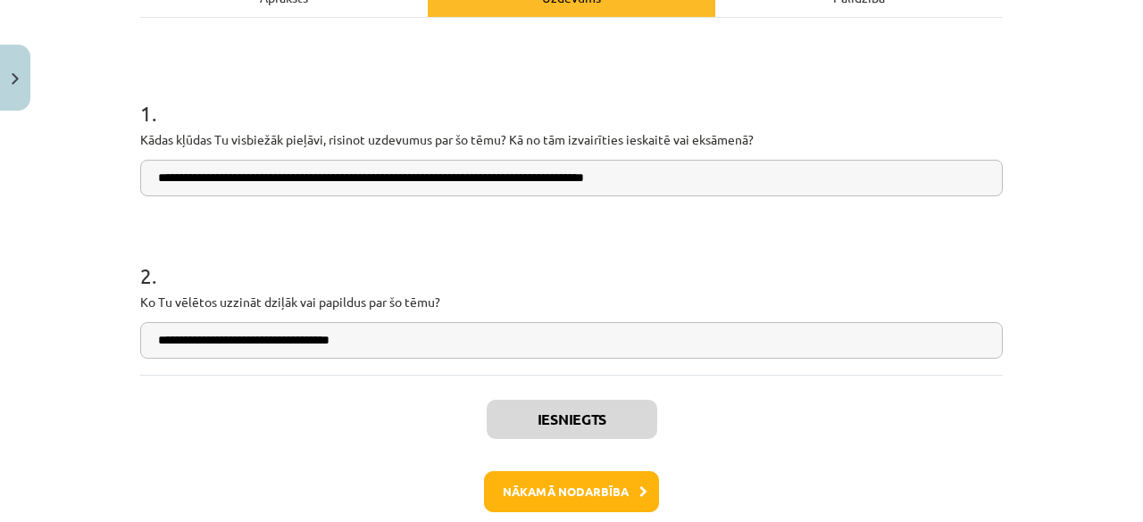
scroll to position [284, 0]
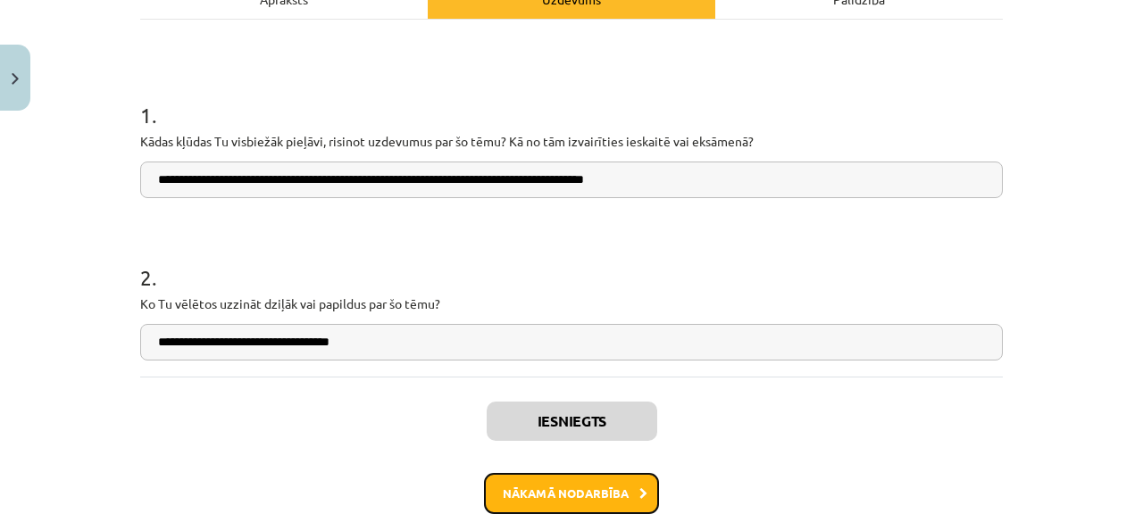
click at [595, 480] on button "Nākamā nodarbība" at bounding box center [571, 493] width 175 height 41
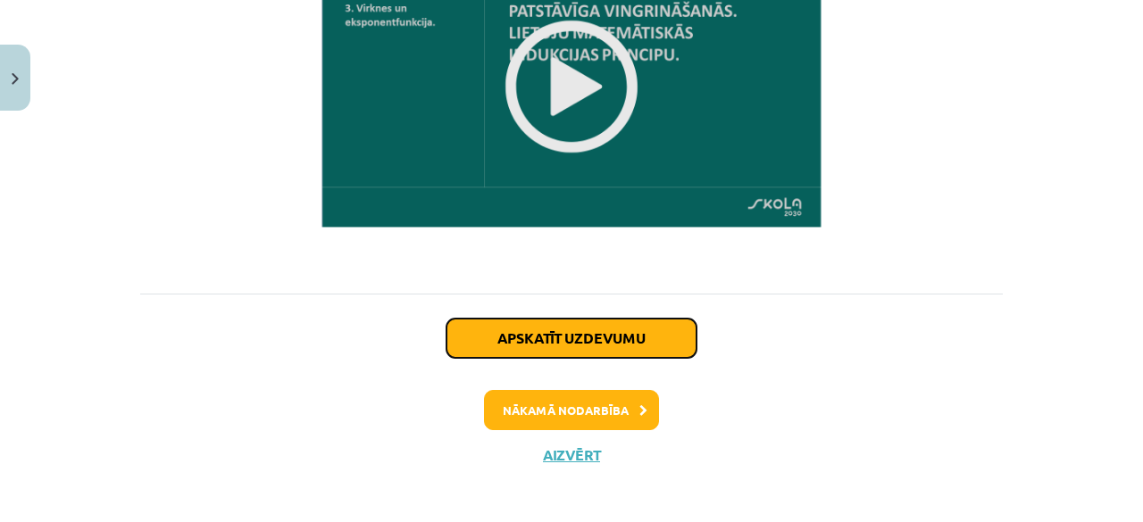
click at [568, 336] on button "Apskatīt uzdevumu" at bounding box center [572, 338] width 250 height 39
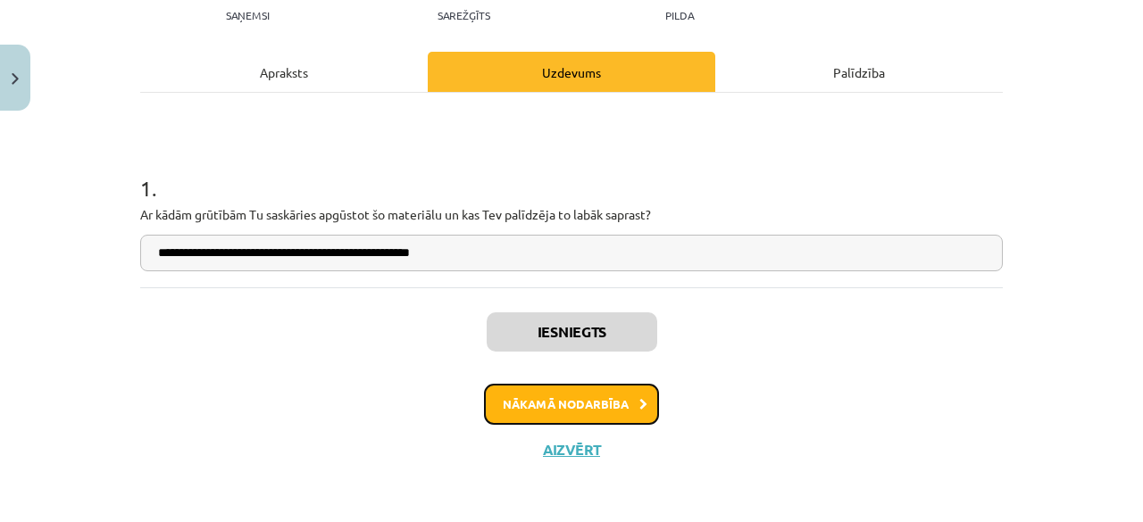
click at [557, 397] on button "Nākamā nodarbība" at bounding box center [571, 404] width 175 height 41
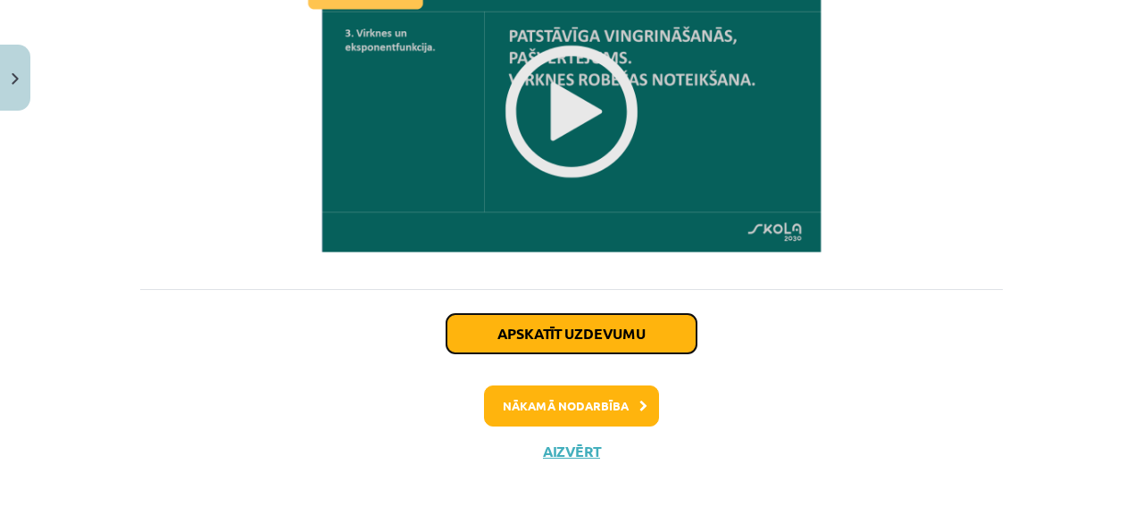
click at [586, 330] on button "Apskatīt uzdevumu" at bounding box center [572, 333] width 250 height 39
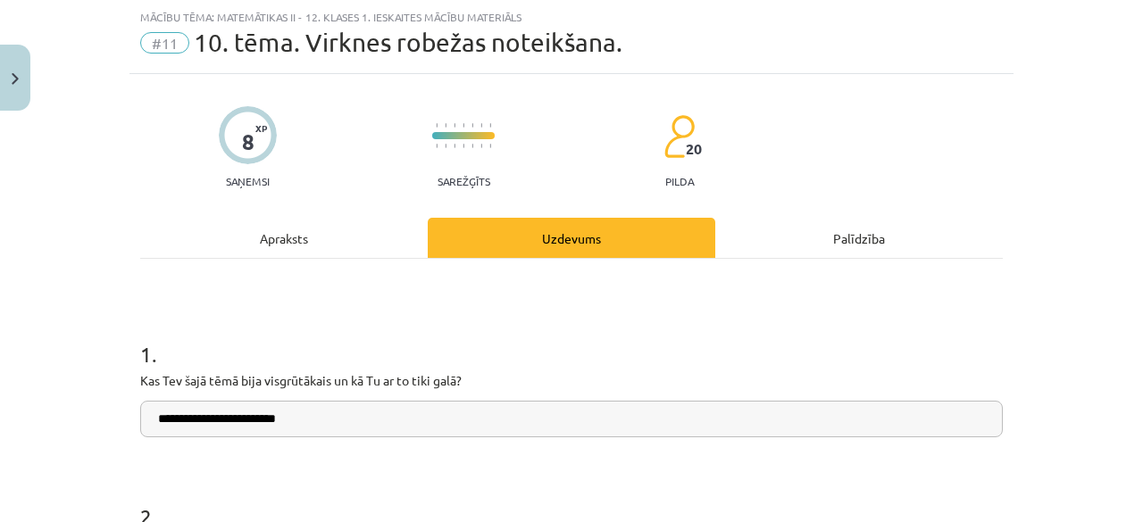
scroll to position [313, 0]
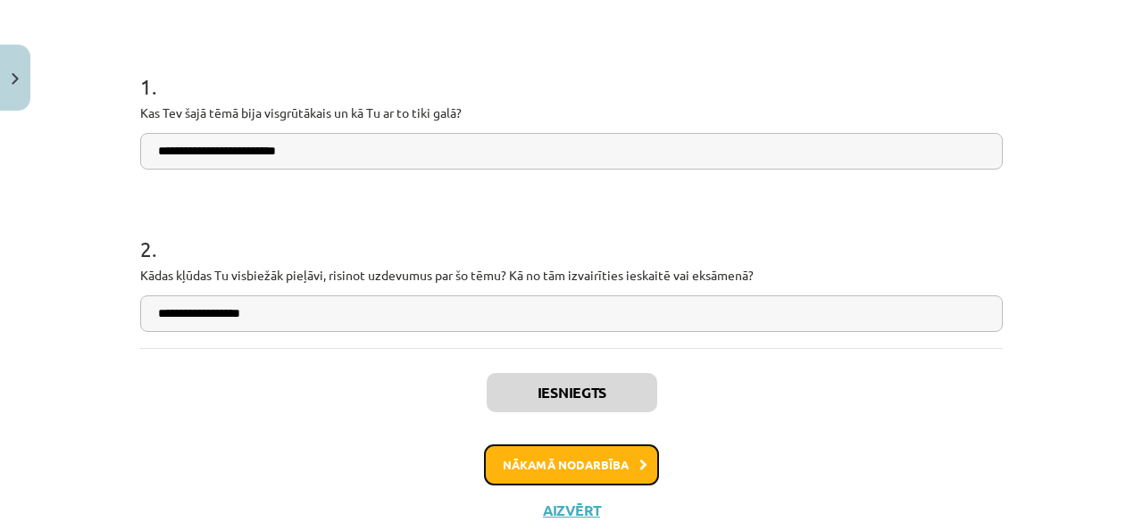
click at [573, 466] on button "Nākamā nodarbība" at bounding box center [571, 465] width 175 height 41
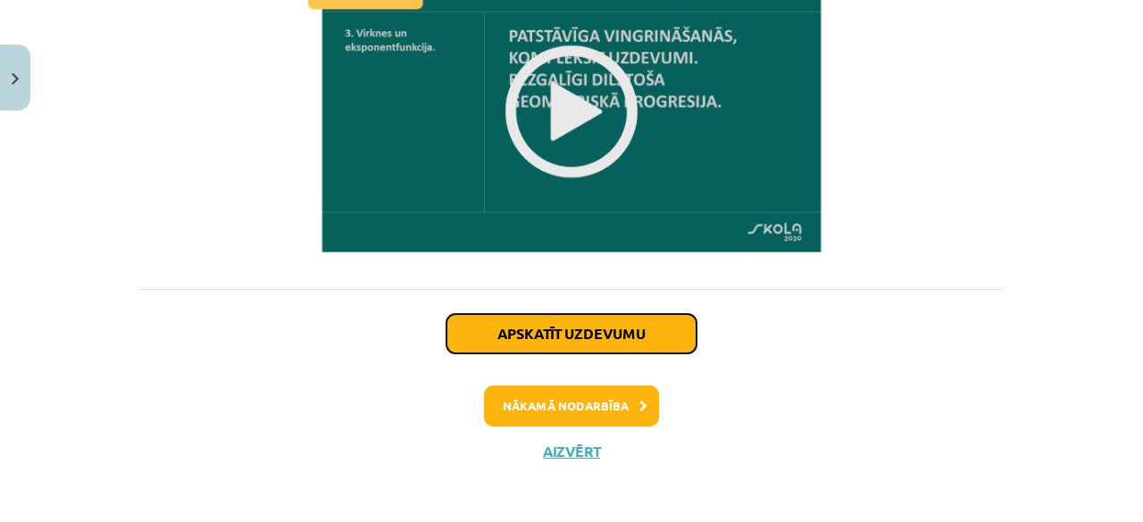
click at [571, 330] on button "Apskatīt uzdevumu" at bounding box center [572, 333] width 250 height 39
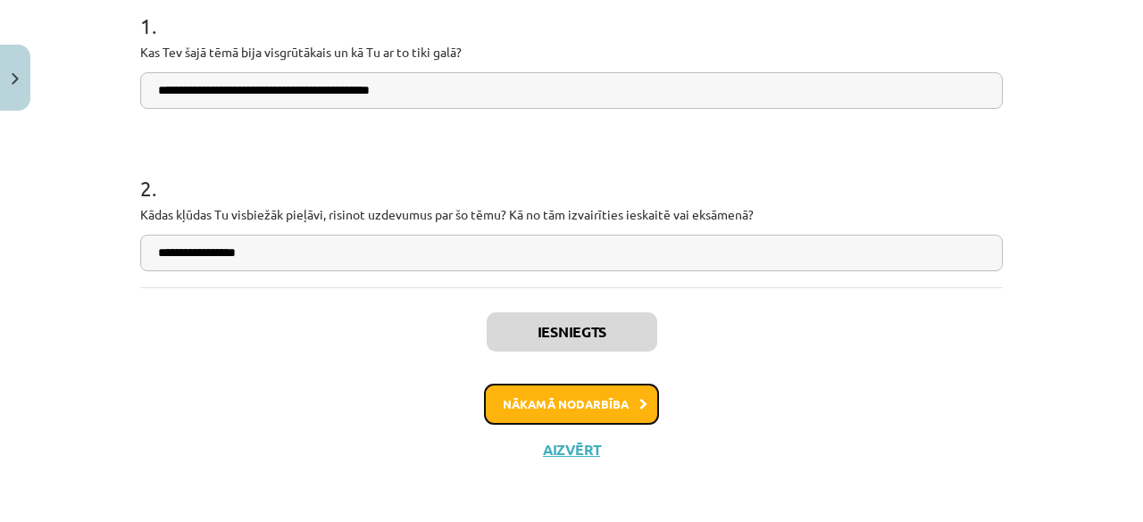
click at [573, 384] on button "Nākamā nodarbība" at bounding box center [571, 404] width 175 height 41
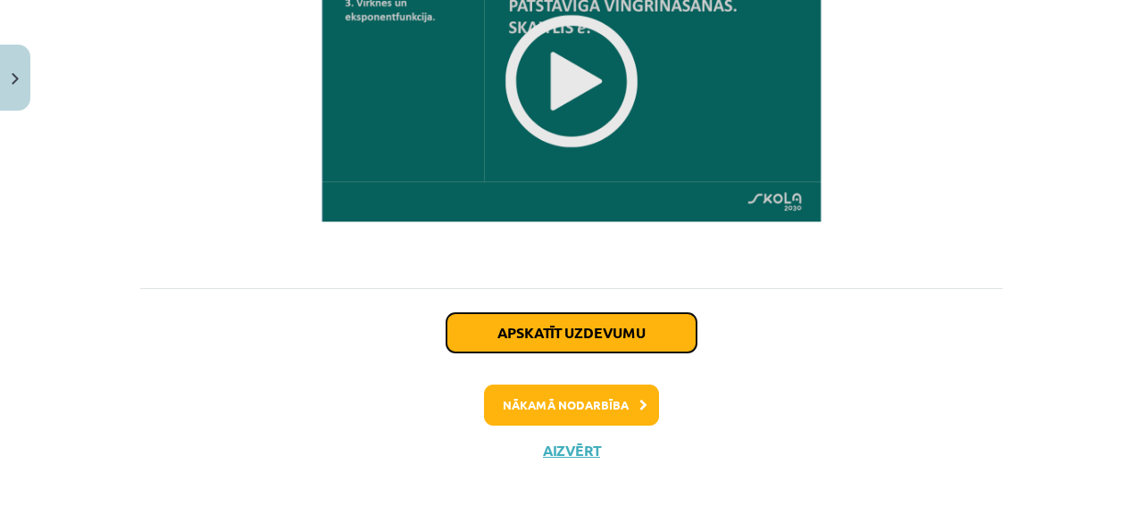
click at [589, 324] on button "Apskatīt uzdevumu" at bounding box center [572, 332] width 250 height 39
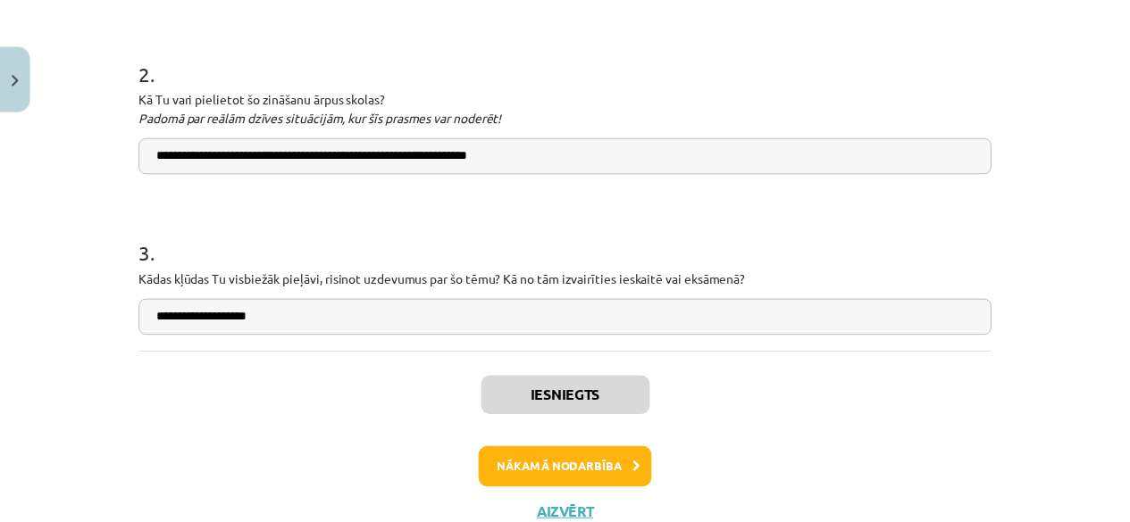
scroll to position [555, 0]
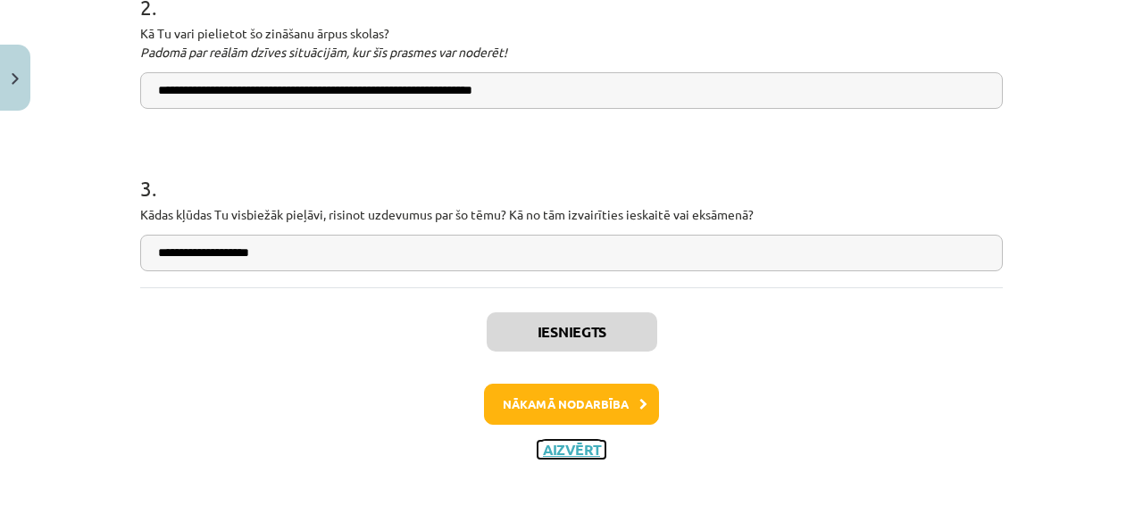
click at [556, 450] on button "Aizvērt" at bounding box center [572, 450] width 68 height 18
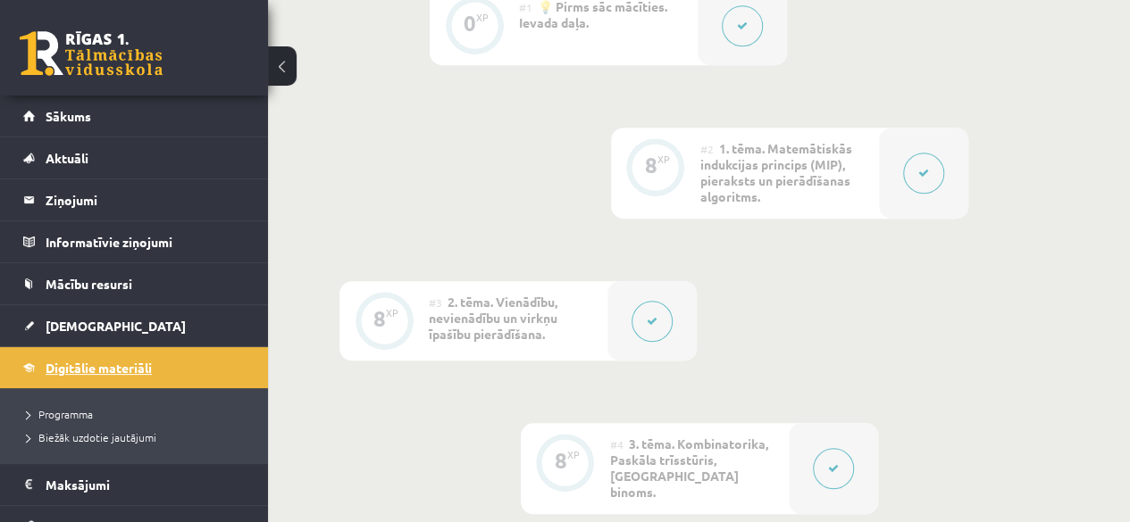
click at [94, 362] on span "Digitālie materiāli" at bounding box center [99, 368] width 106 height 16
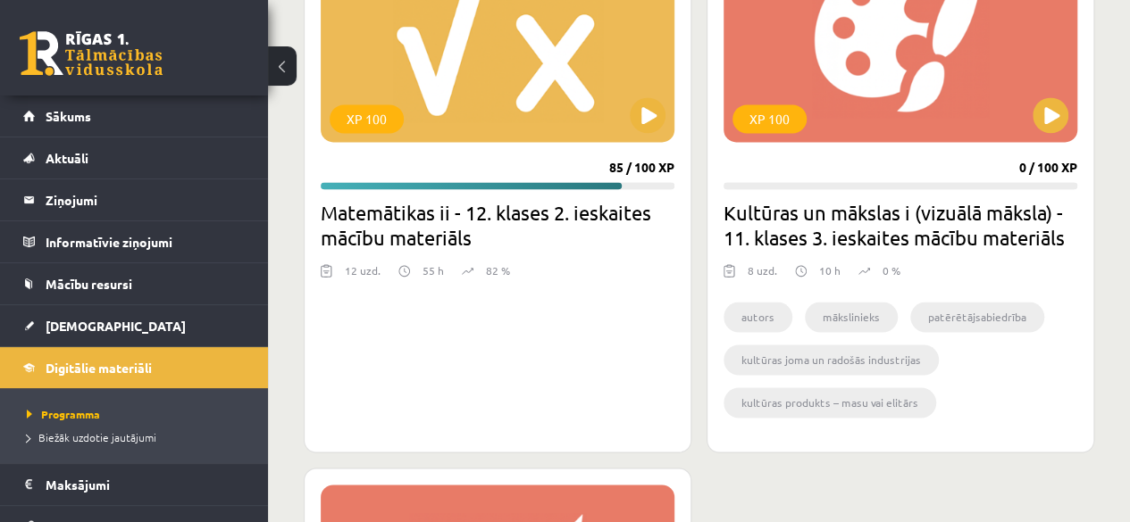
scroll to position [980, 0]
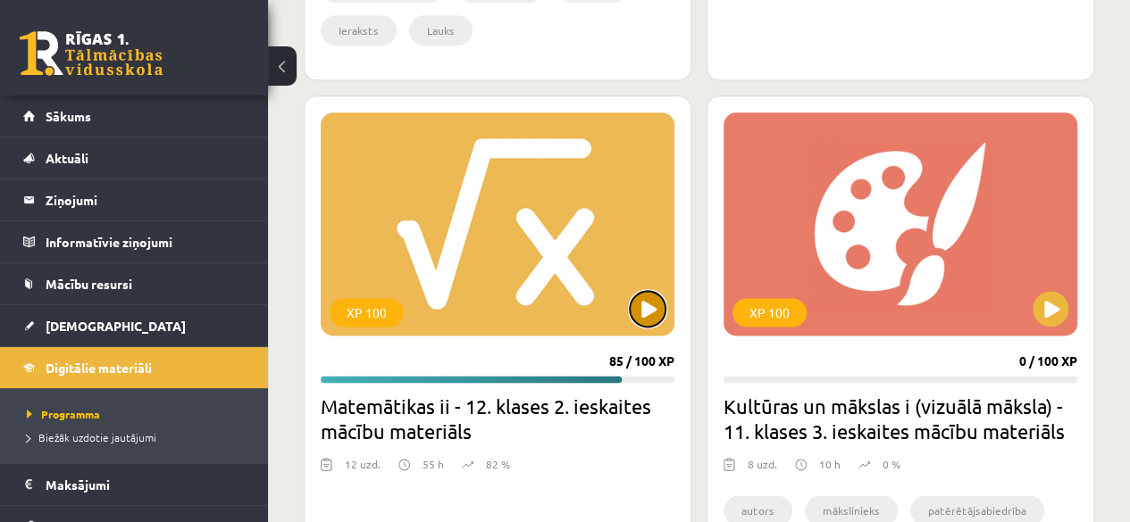
click at [647, 313] on button at bounding box center [648, 309] width 36 height 36
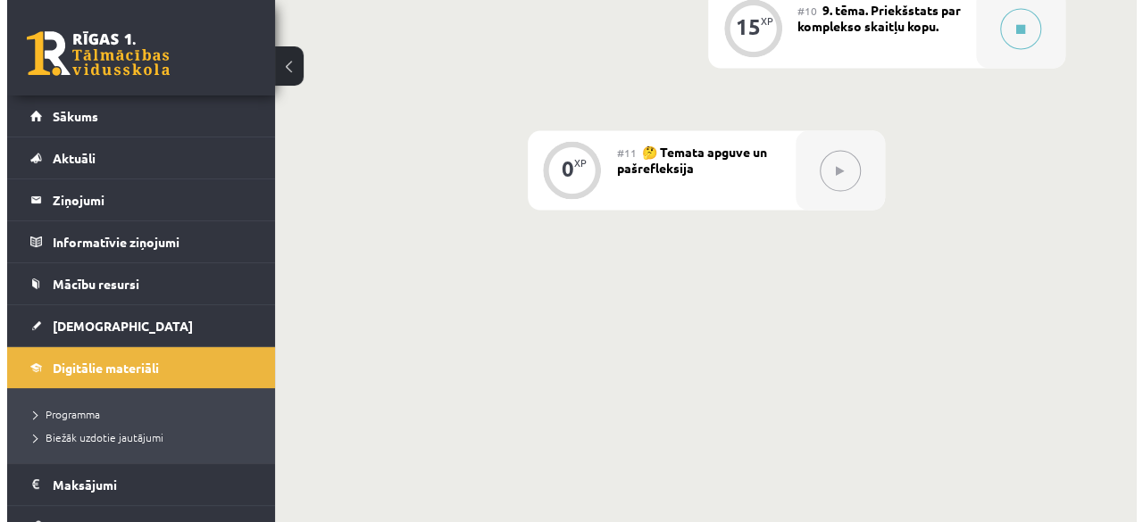
scroll to position [1659, 0]
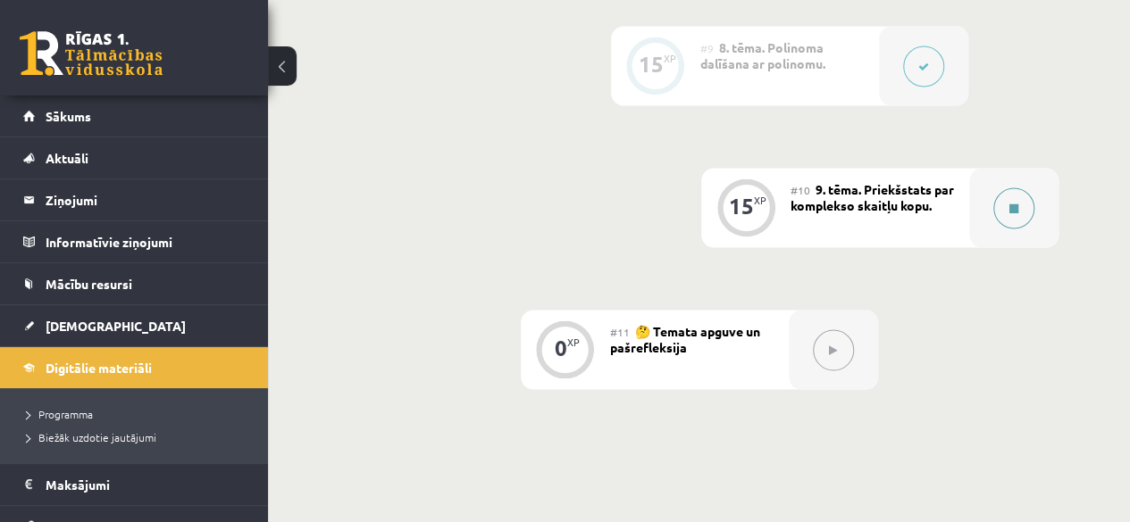
click at [1009, 209] on icon at bounding box center [1013, 208] width 9 height 11
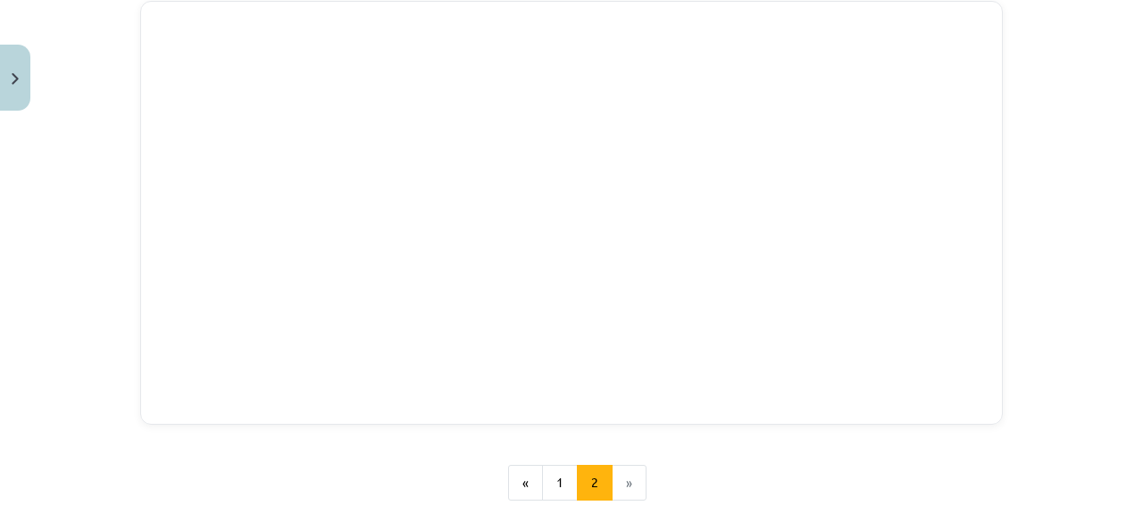
scroll to position [357, 0]
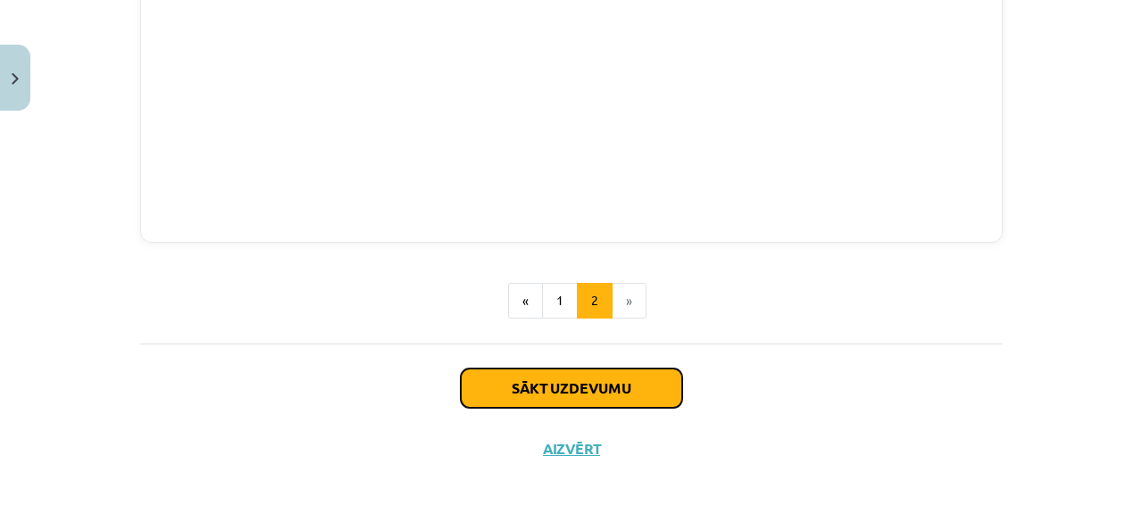
click at [607, 386] on button "Sākt uzdevumu" at bounding box center [572, 388] width 222 height 39
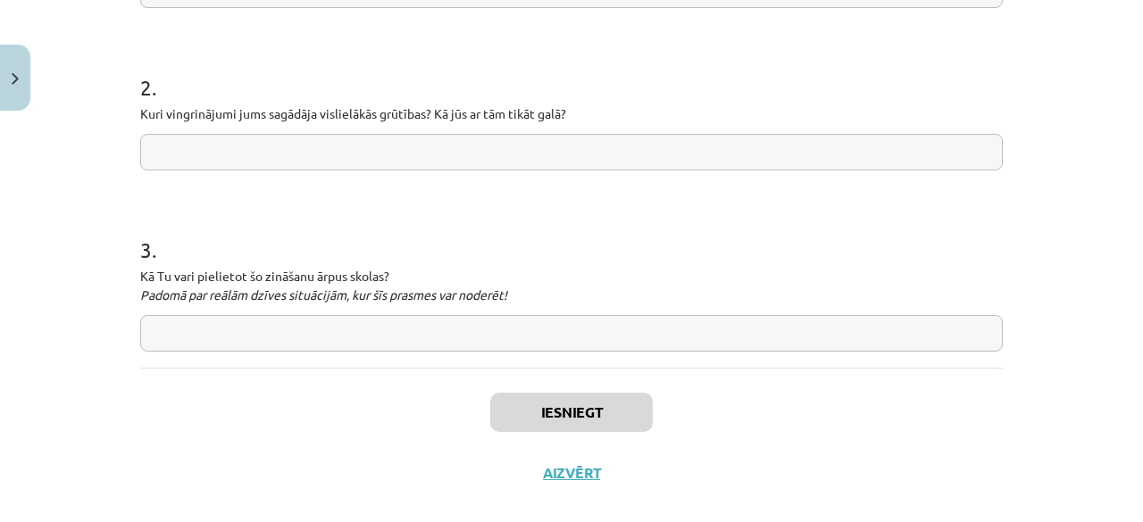
scroll to position [491, 0]
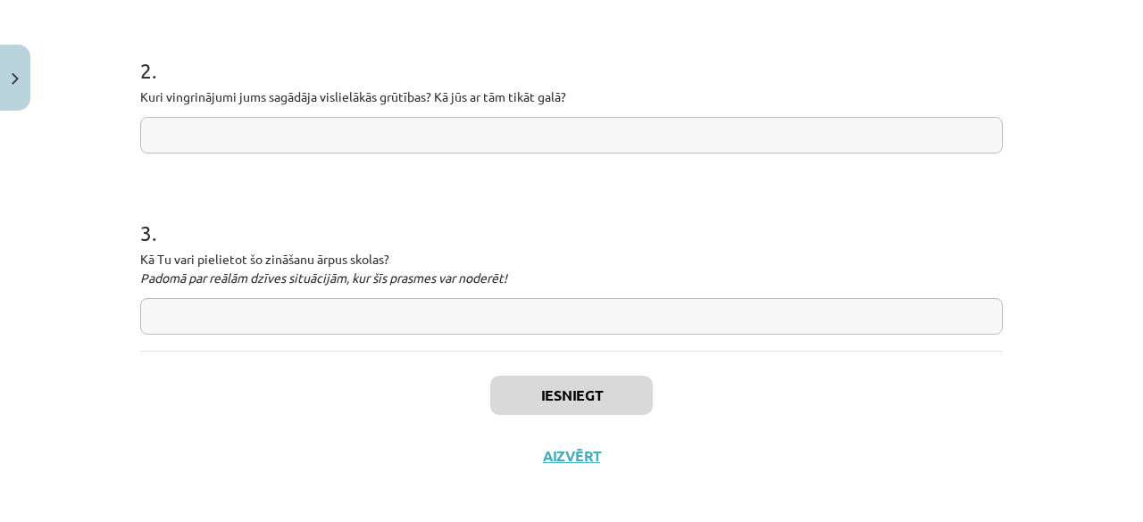
click at [448, 132] on input "text" at bounding box center [571, 135] width 863 height 37
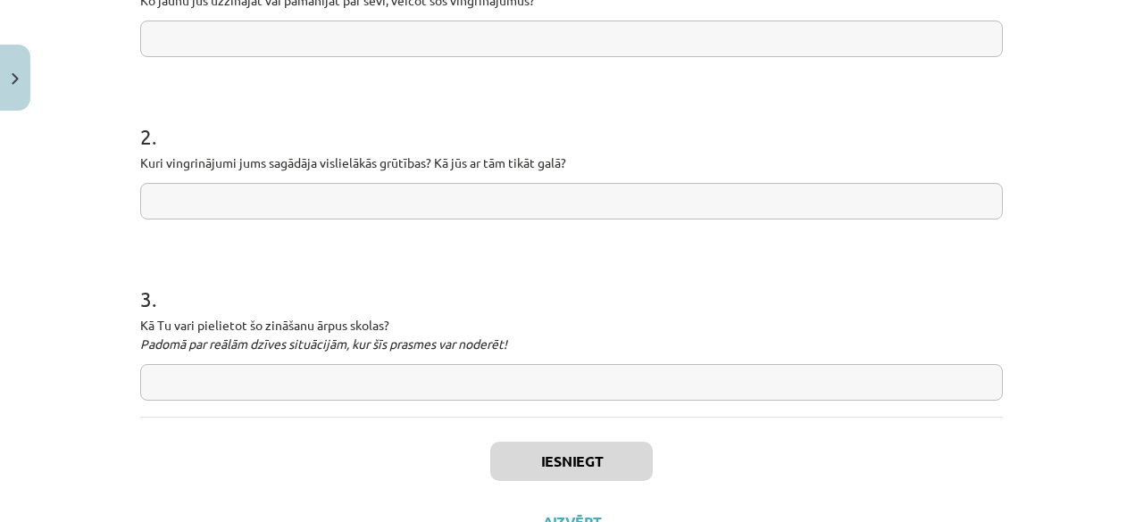
scroll to position [402, 0]
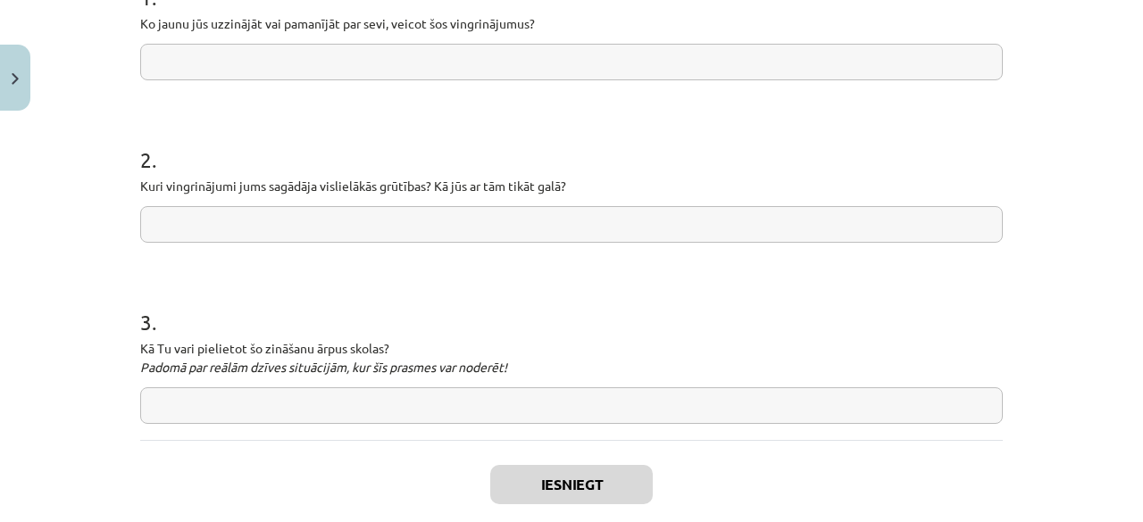
click at [475, 49] on input "text" at bounding box center [571, 62] width 863 height 37
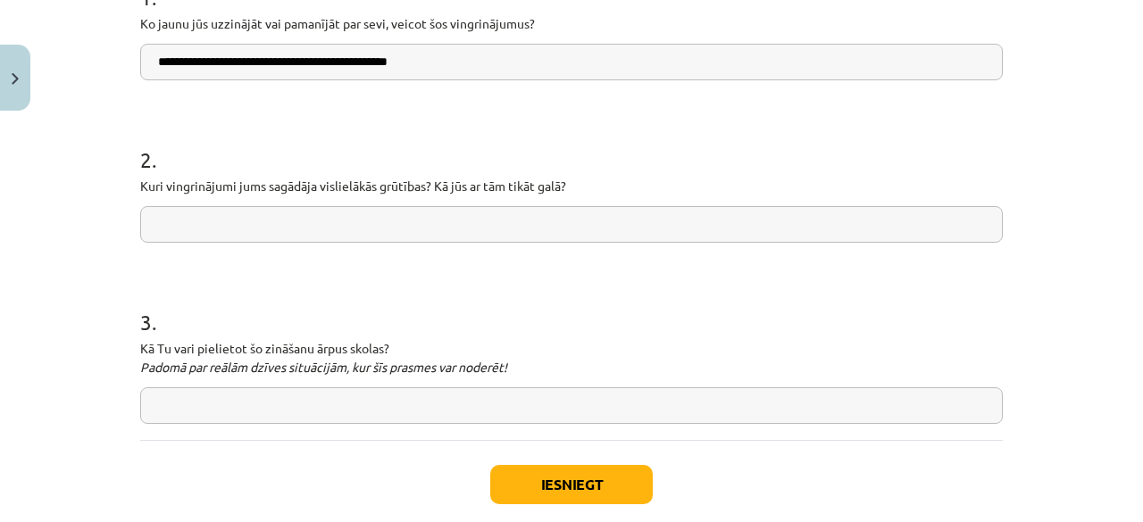
type input "**********"
click at [268, 215] on input "text" at bounding box center [571, 224] width 863 height 37
type input "**********"
click at [239, 418] on input "text" at bounding box center [571, 406] width 863 height 37
type input "**********"
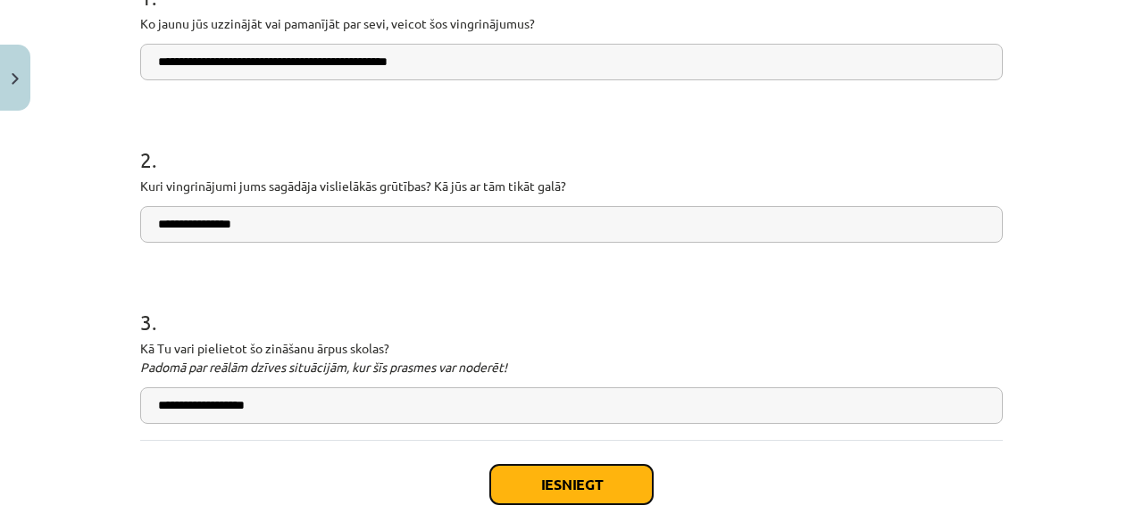
click at [554, 488] on button "Iesniegt" at bounding box center [571, 484] width 163 height 39
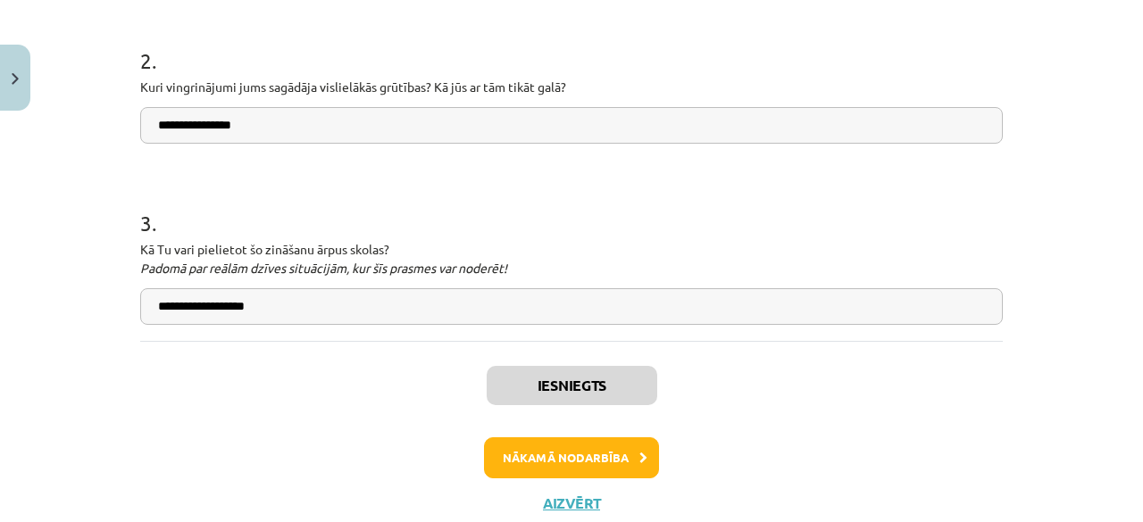
scroll to position [555, 0]
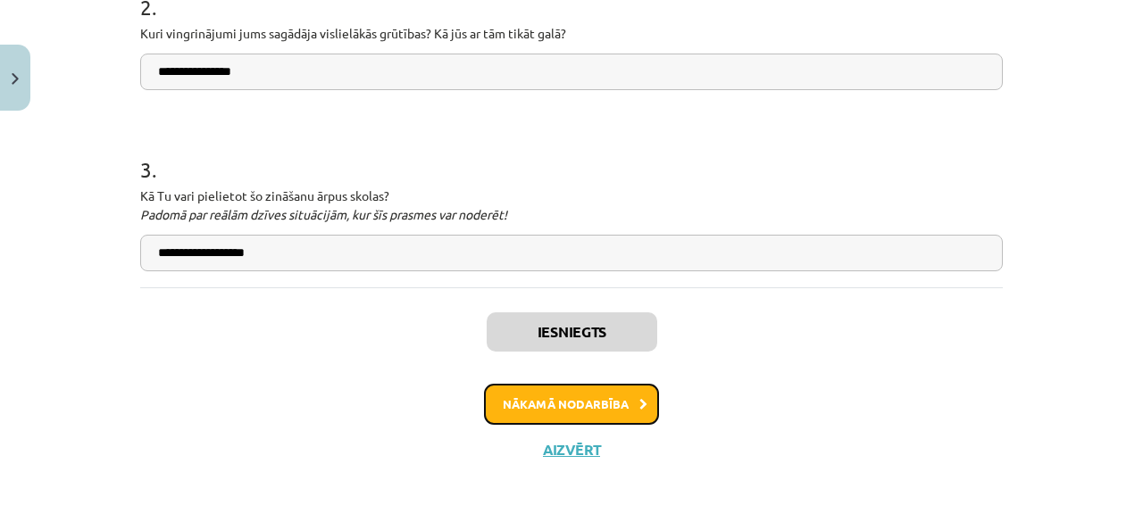
click at [573, 397] on button "Nākamā nodarbība" at bounding box center [571, 404] width 175 height 41
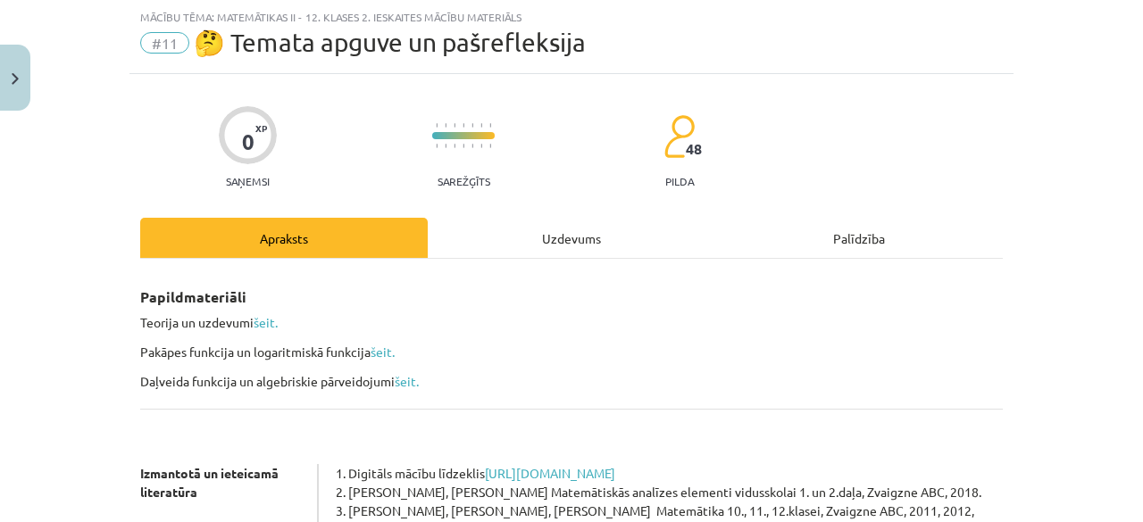
scroll to position [489, 0]
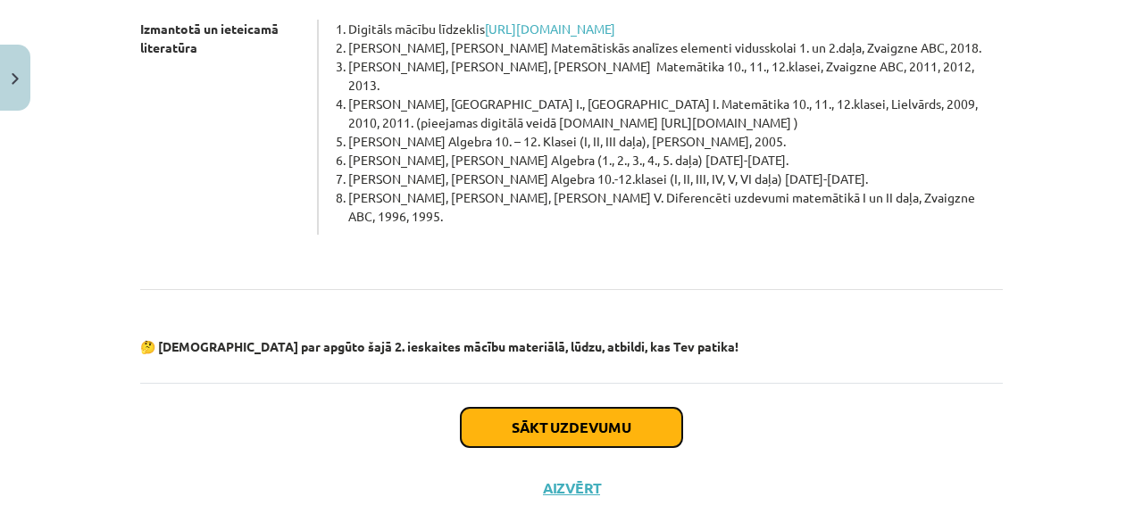
click at [571, 408] on button "Sākt uzdevumu" at bounding box center [572, 427] width 222 height 39
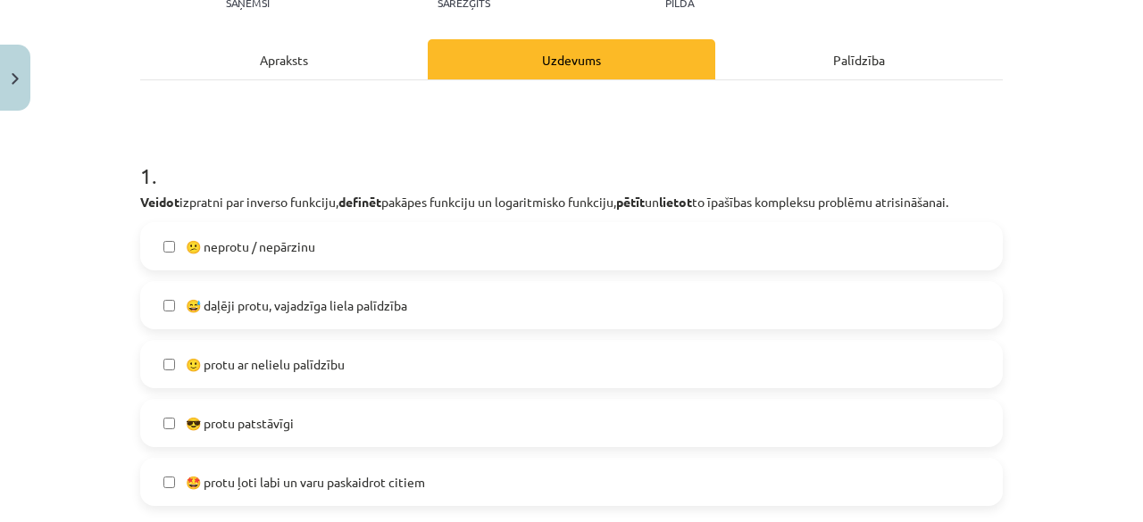
scroll to position [313, 0]
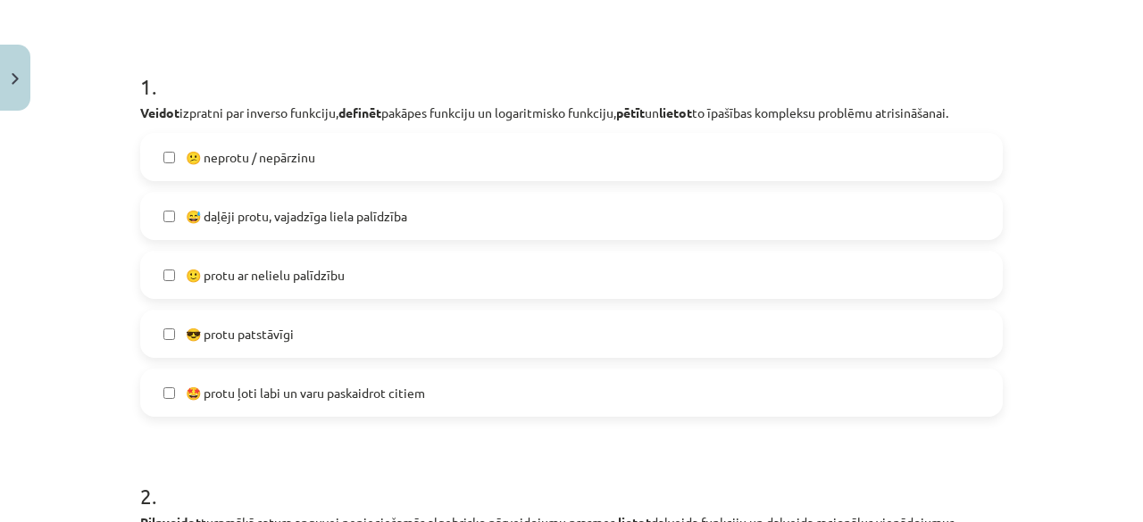
click at [270, 275] on span "🙂 protu ar nelielu palīdzību" at bounding box center [265, 275] width 159 height 19
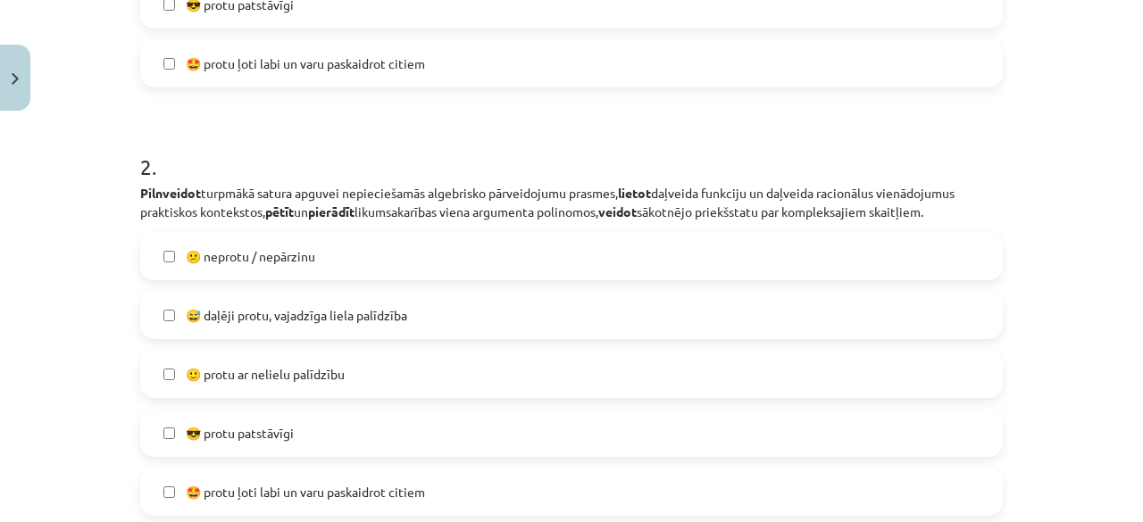
scroll to position [670, 0]
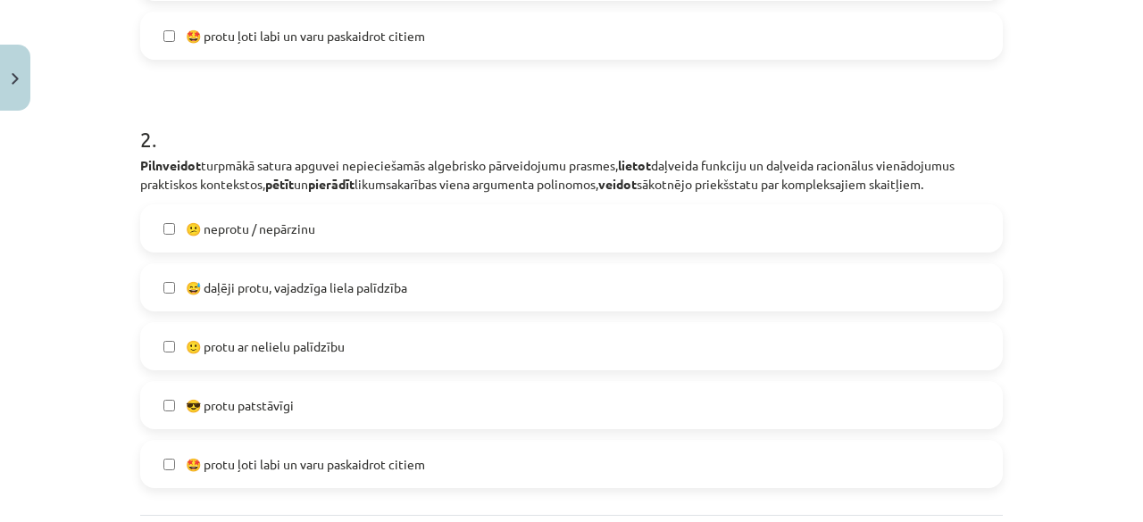
click at [298, 414] on label "😎 protu patstāvīgi" at bounding box center [571, 405] width 859 height 45
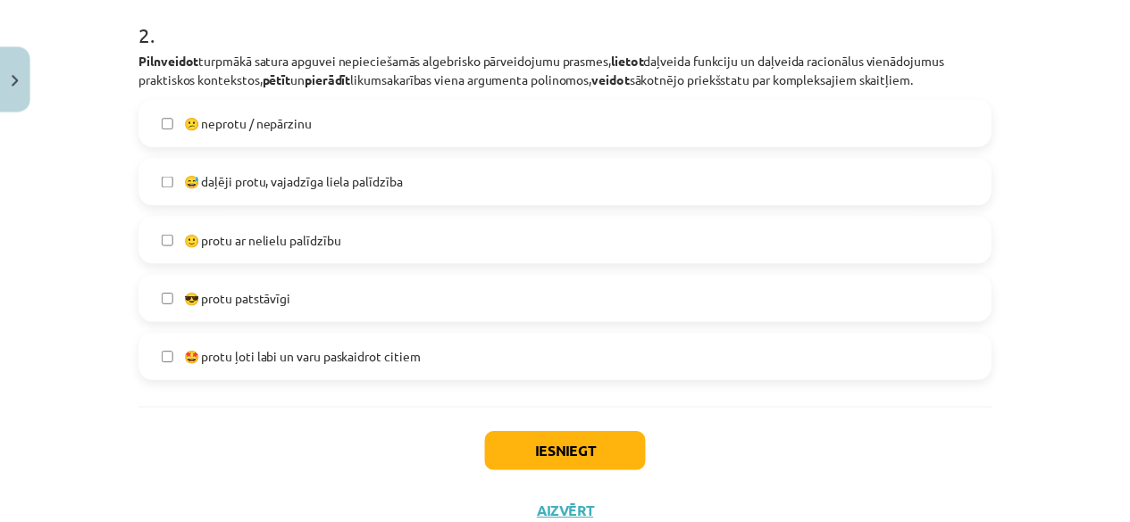
scroll to position [841, 0]
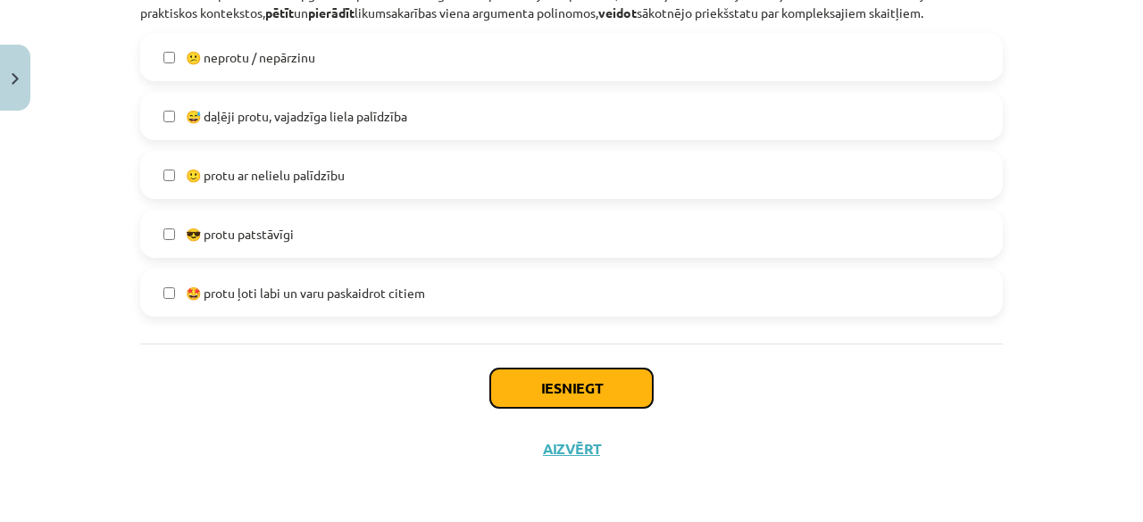
click at [579, 390] on button "Iesniegt" at bounding box center [571, 388] width 163 height 39
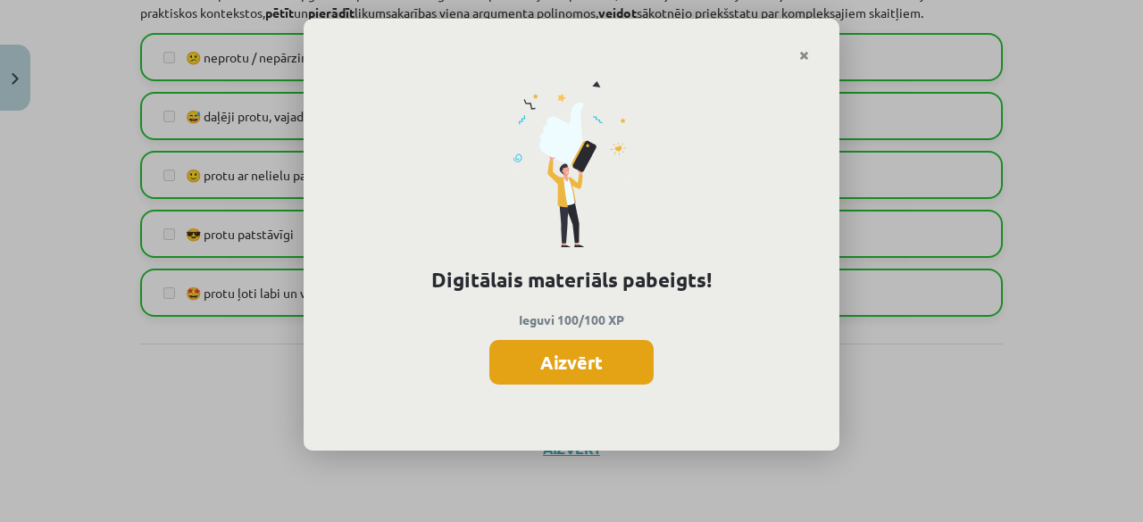
click at [581, 369] on button "Aizvērt" at bounding box center [571, 362] width 164 height 45
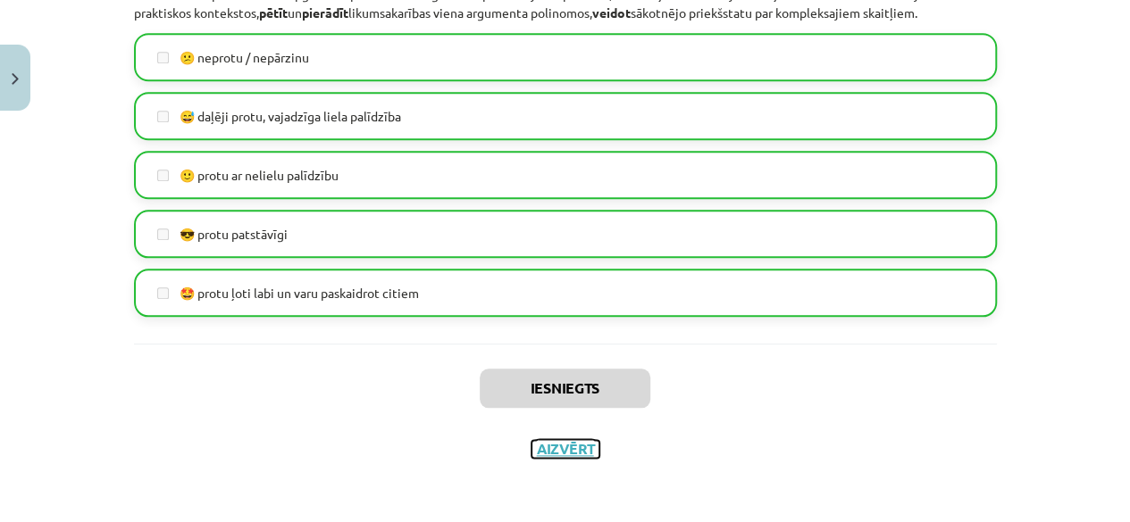
click at [564, 452] on button "Aizvērt" at bounding box center [565, 449] width 68 height 18
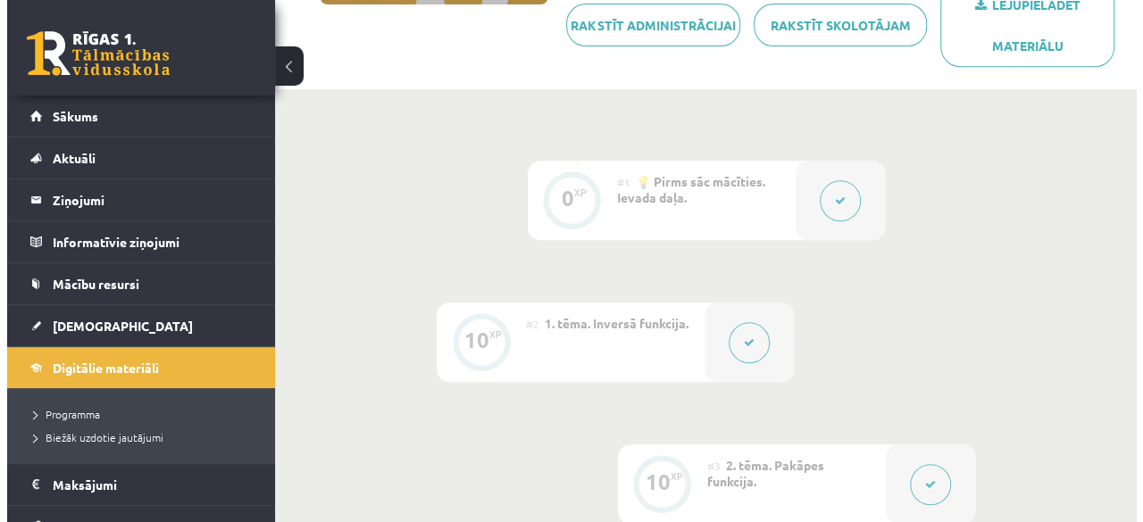
scroll to position [357, 0]
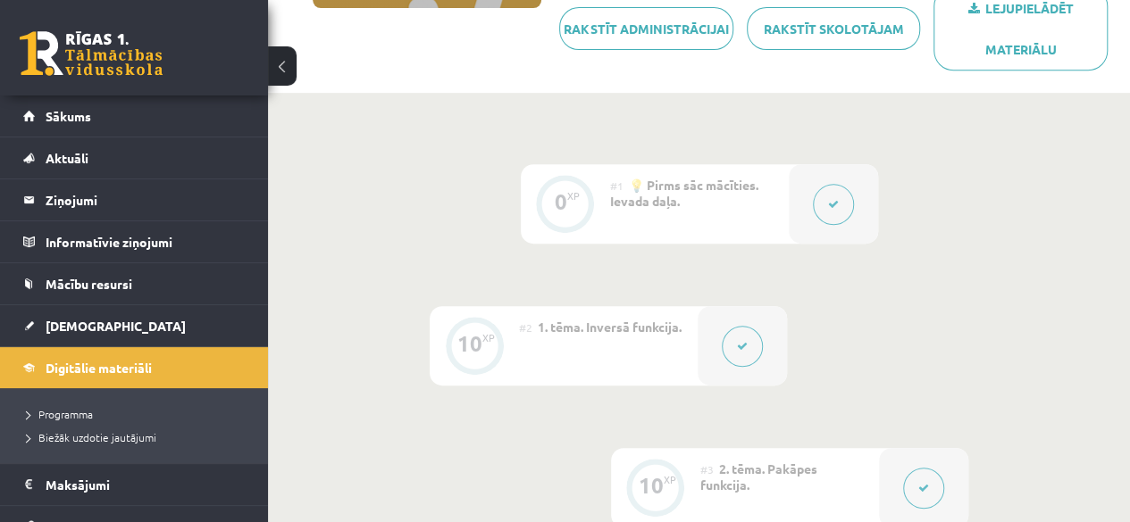
click at [716, 337] on div at bounding box center [742, 345] width 89 height 79
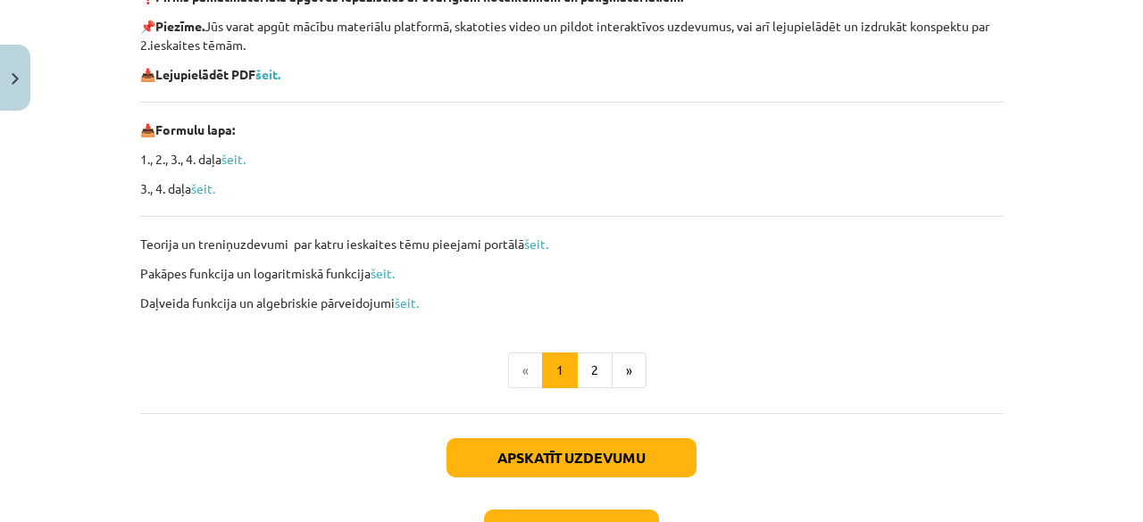
scroll to position [457, 0]
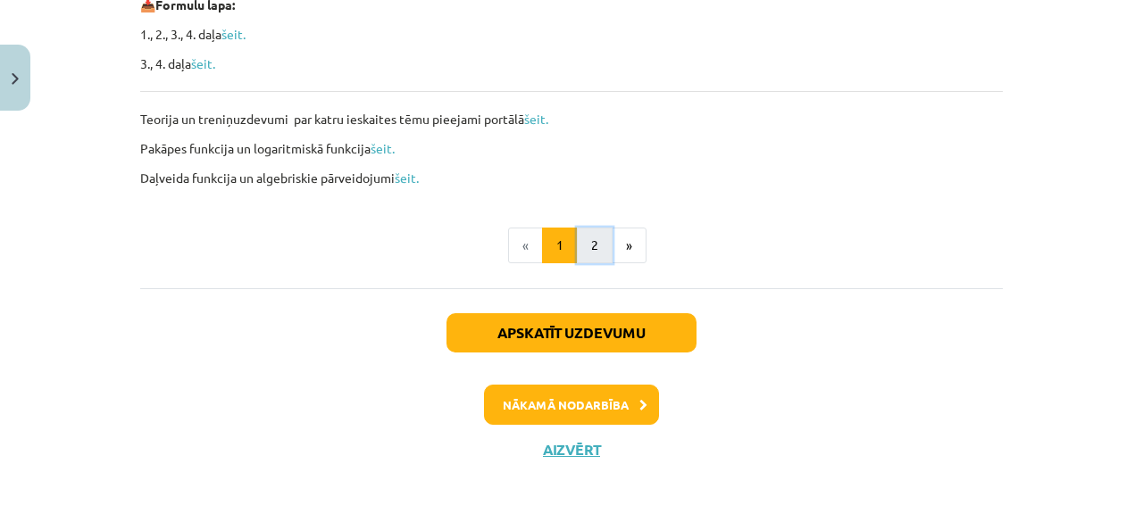
click at [579, 249] on button "2" at bounding box center [595, 246] width 36 height 36
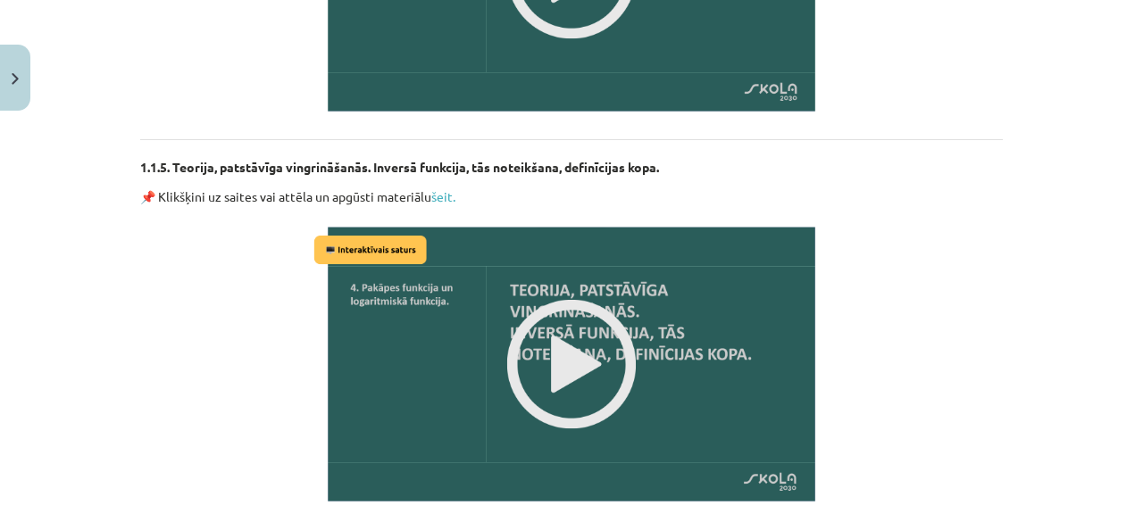
scroll to position [2428, 0]
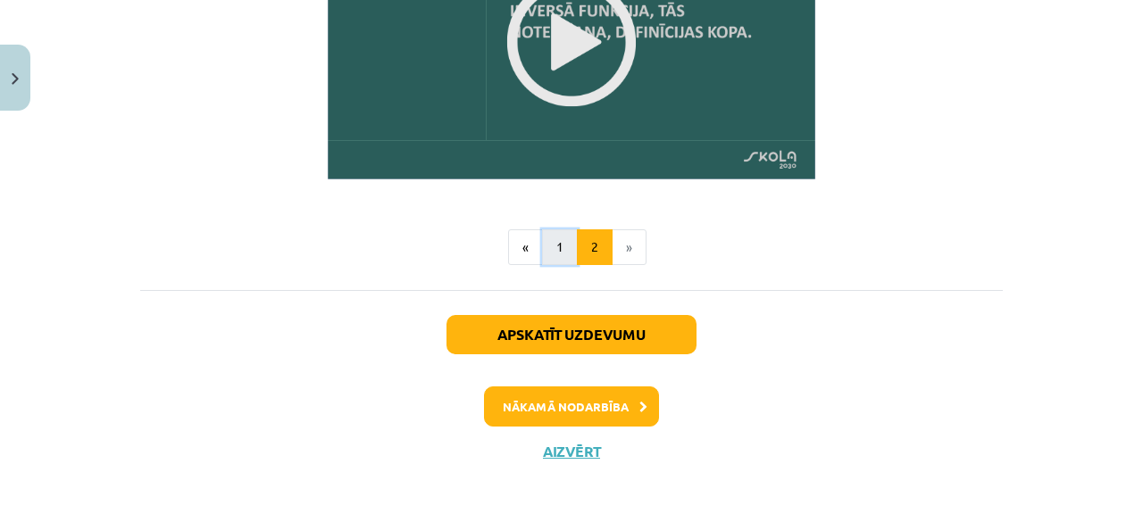
click at [558, 242] on button "1" at bounding box center [560, 248] width 36 height 36
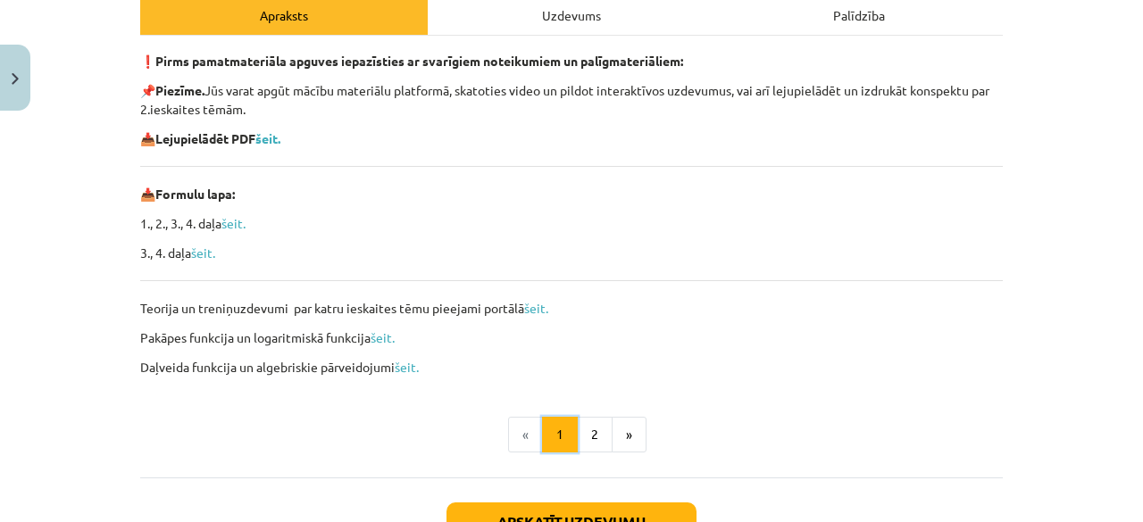
scroll to position [447, 0]
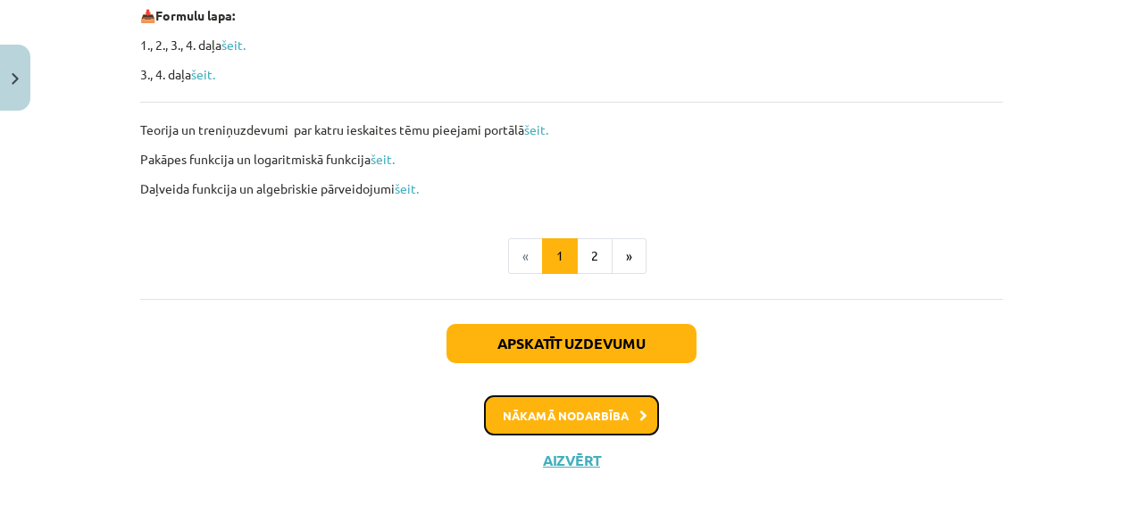
click at [577, 421] on button "Nākamā nodarbība" at bounding box center [571, 416] width 175 height 41
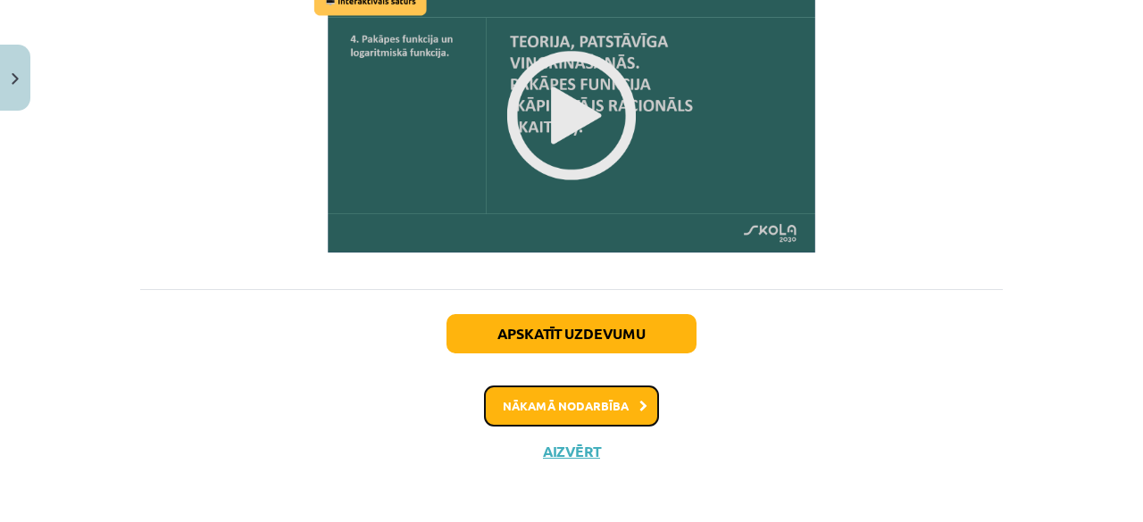
click at [573, 396] on button "Nākamā nodarbība" at bounding box center [571, 406] width 175 height 41
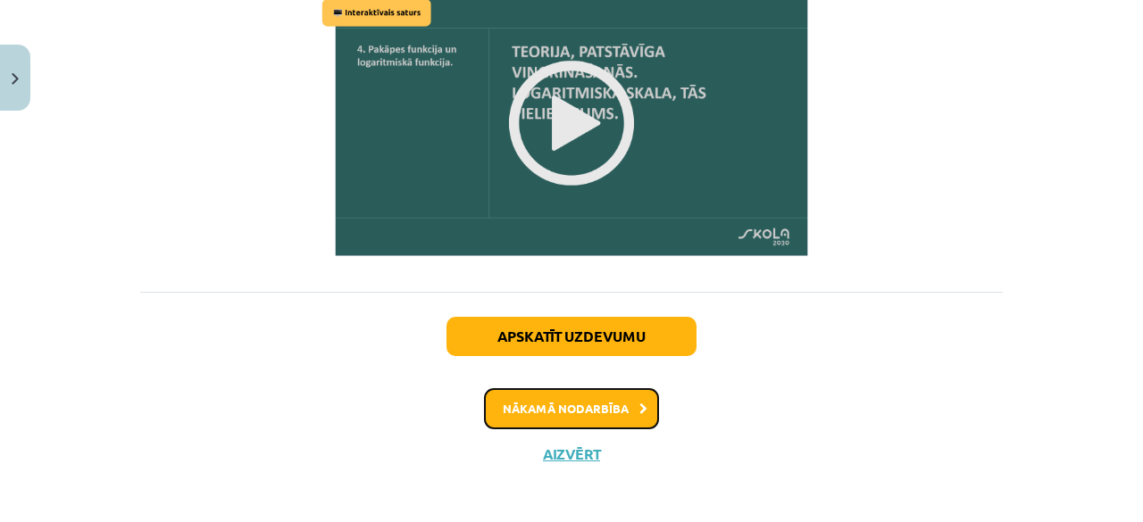
click at [572, 391] on button "Nākamā nodarbība" at bounding box center [571, 409] width 175 height 41
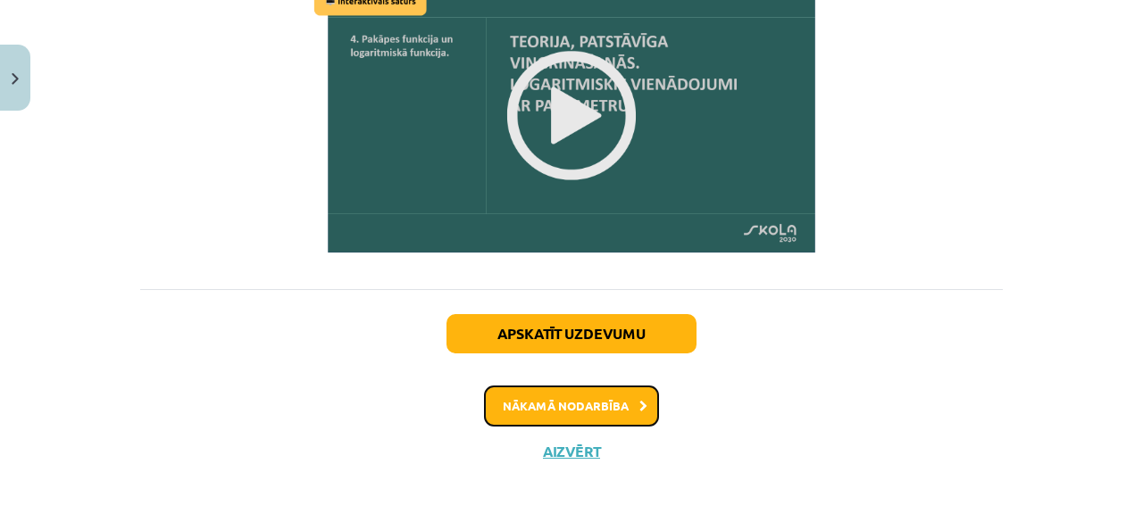
click at [573, 386] on button "Nākamā nodarbība" at bounding box center [571, 406] width 175 height 41
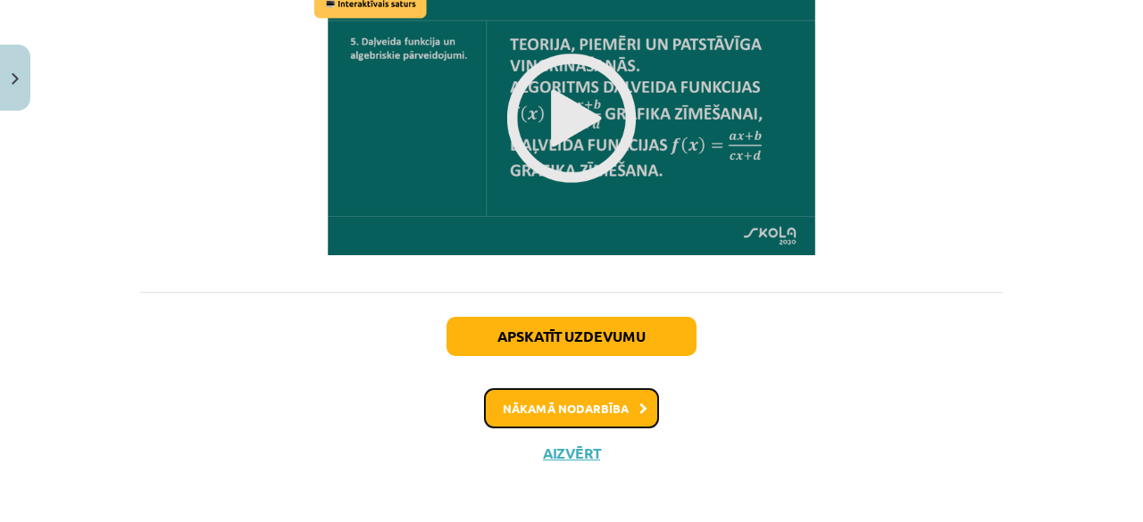
click at [571, 389] on button "Nākamā nodarbība" at bounding box center [571, 409] width 175 height 41
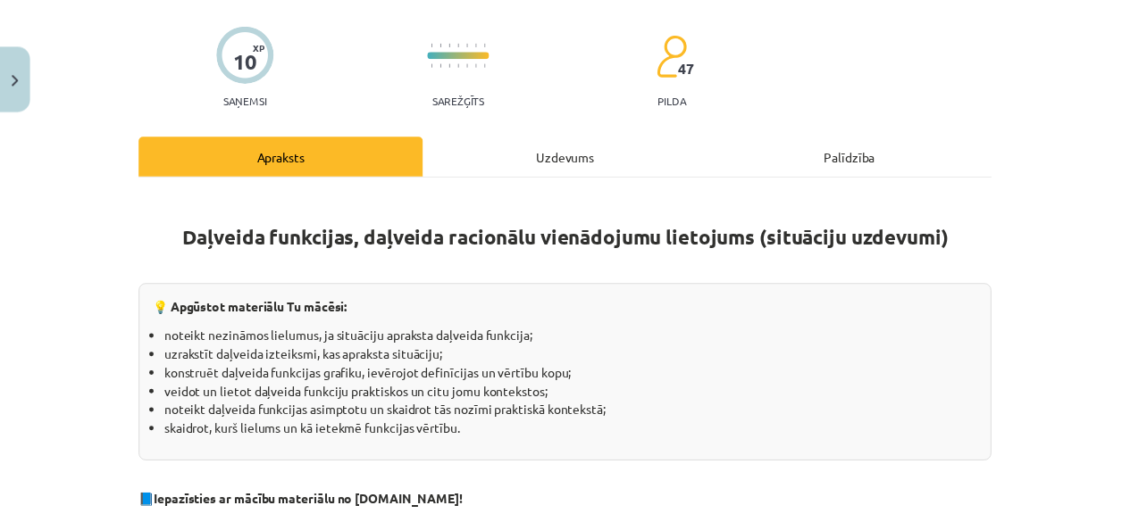
scroll to position [2733, 0]
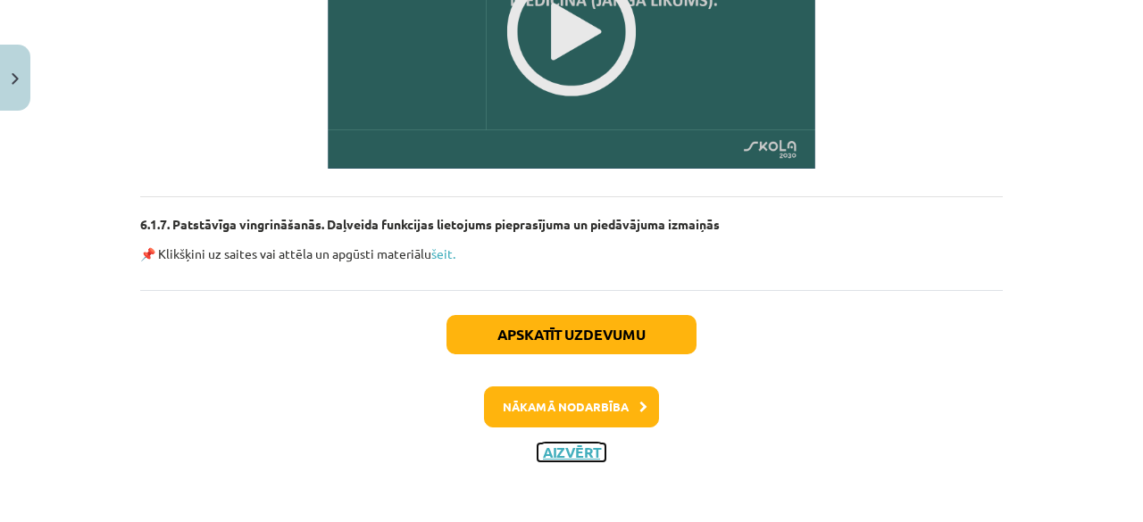
click at [563, 450] on button "Aizvērt" at bounding box center [572, 453] width 68 height 18
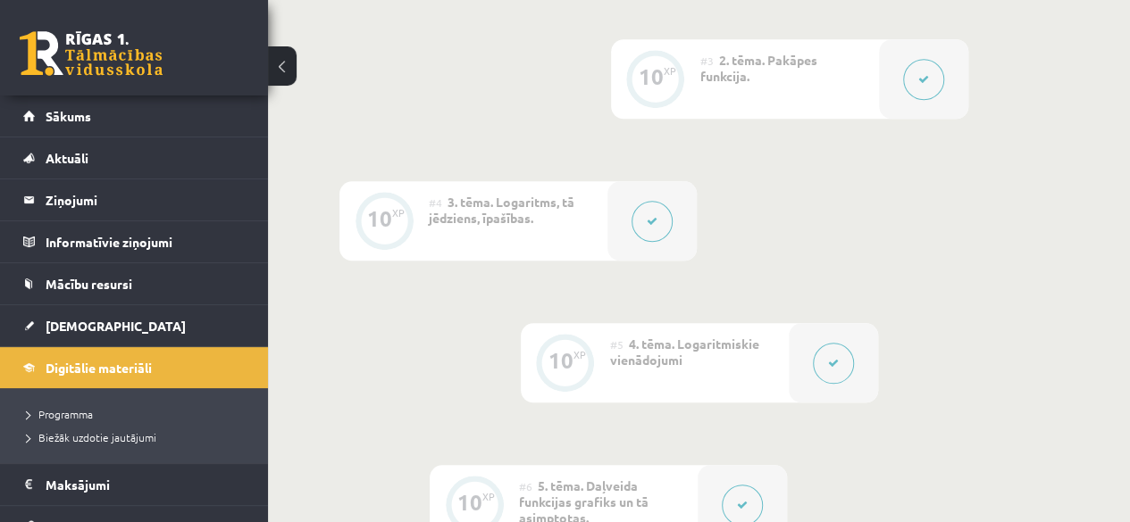
scroll to position [0, 0]
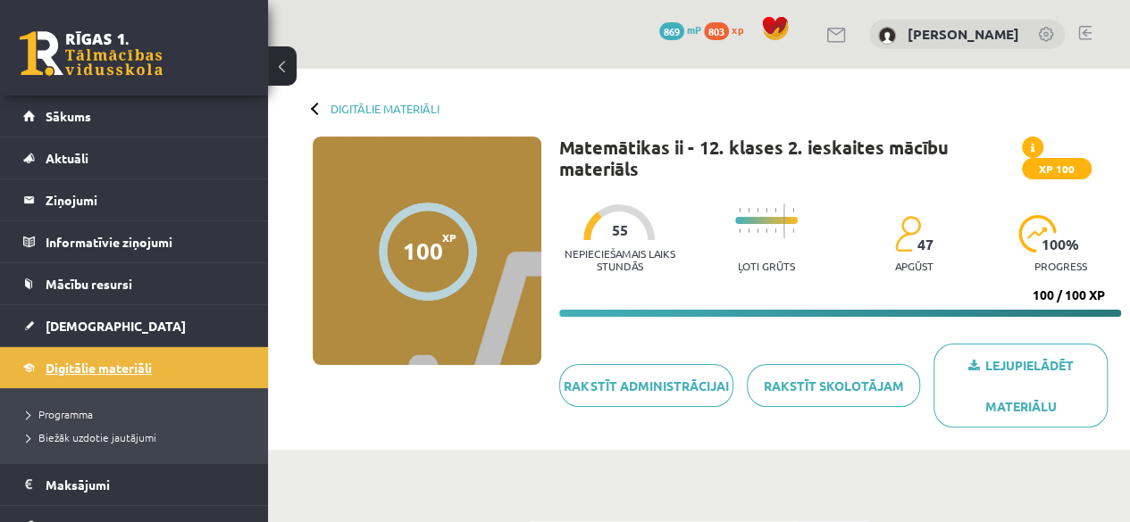
click at [111, 374] on link "Digitālie materiāli" at bounding box center [134, 367] width 222 height 41
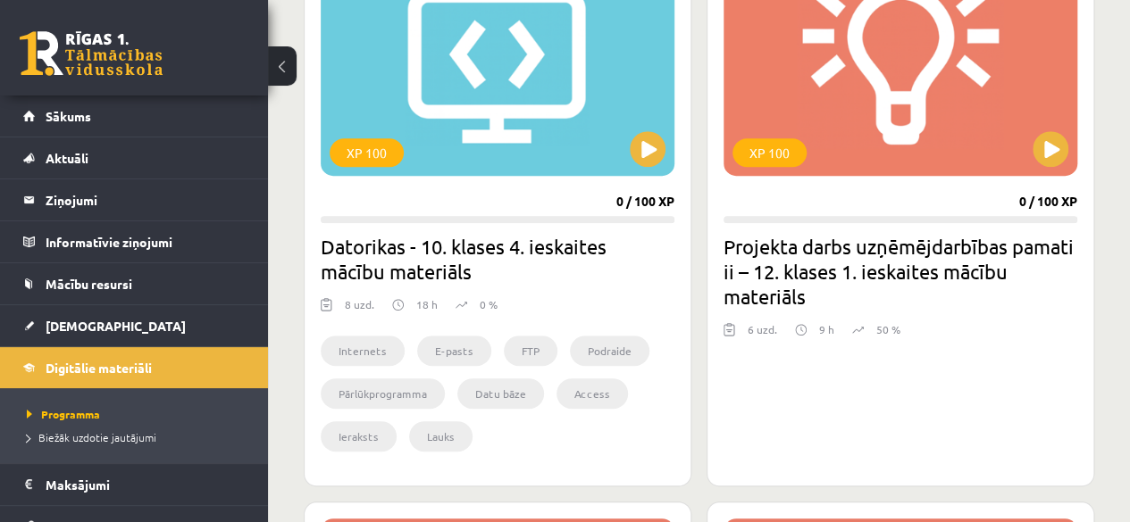
scroll to position [625, 0]
